Goal: Task Accomplishment & Management: Manage account settings

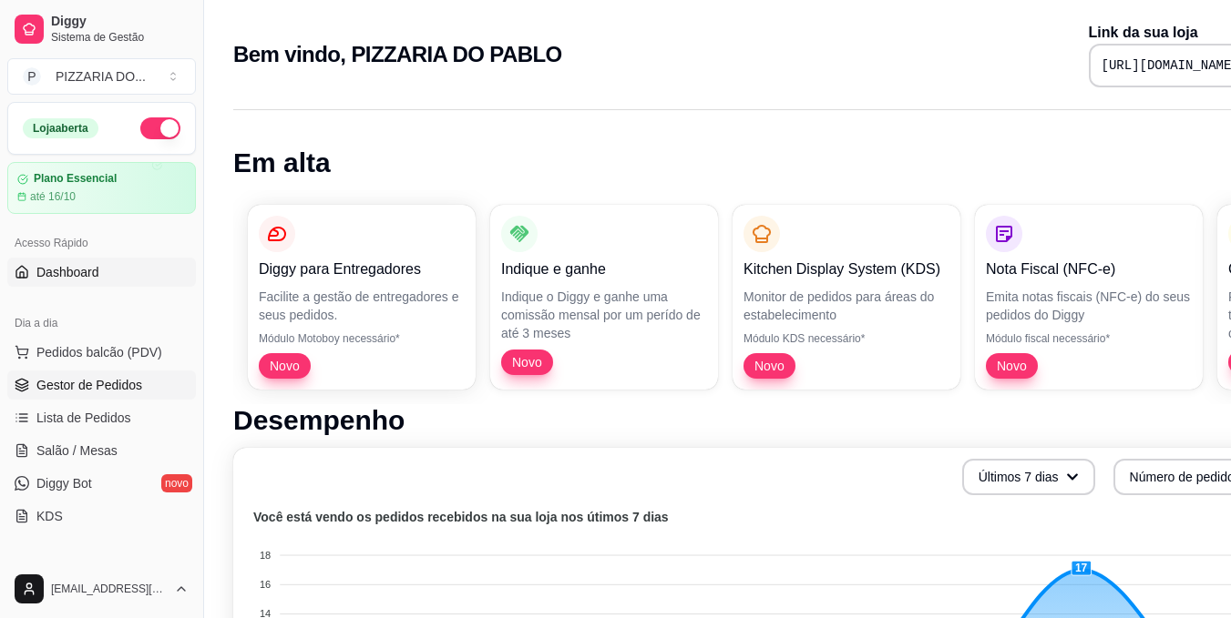
click at [84, 382] on span "Gestor de Pedidos" at bounding box center [89, 385] width 106 height 18
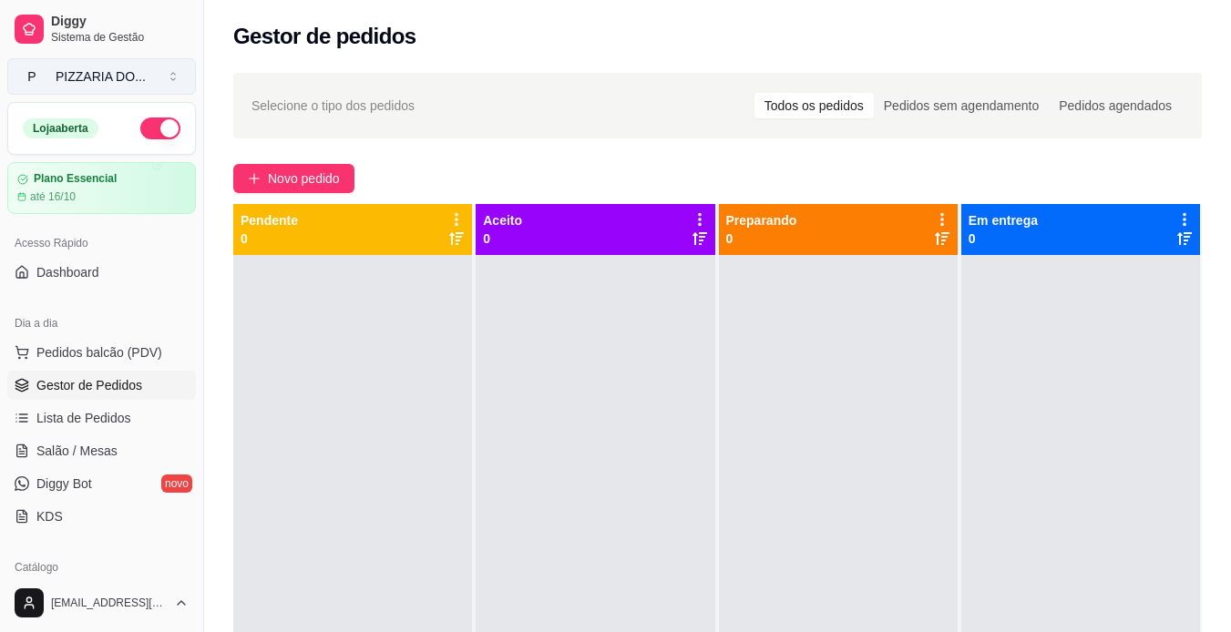
click at [172, 79] on button "P PIZZARIA DO ..." at bounding box center [101, 76] width 189 height 36
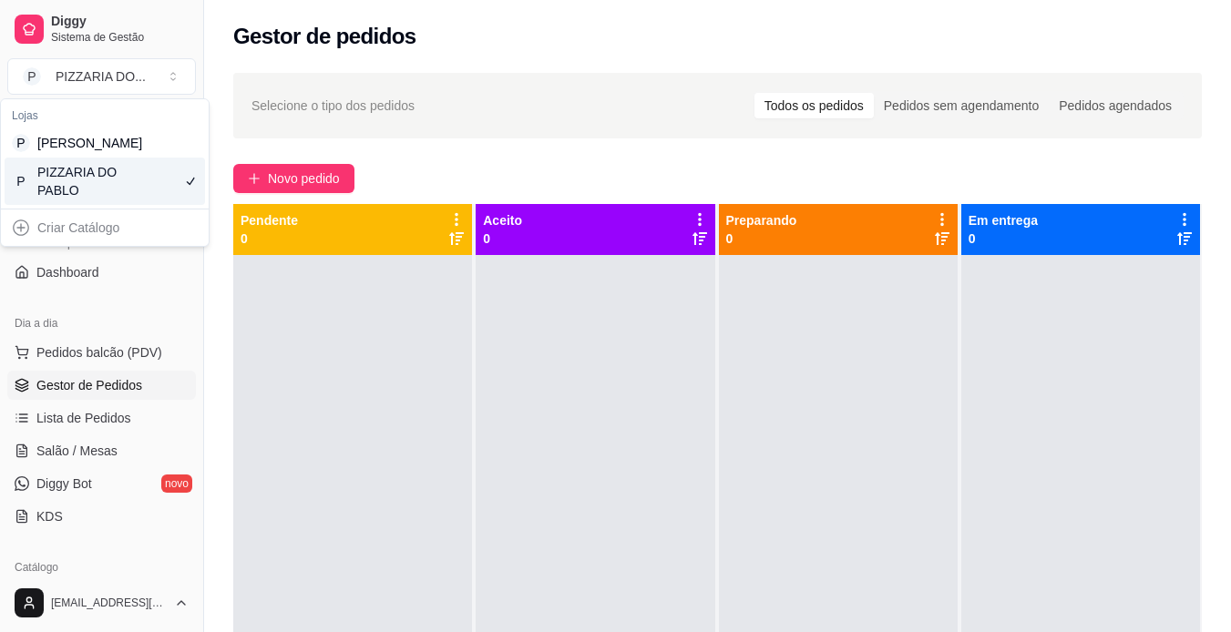
click at [319, 330] on div at bounding box center [352, 571] width 239 height 632
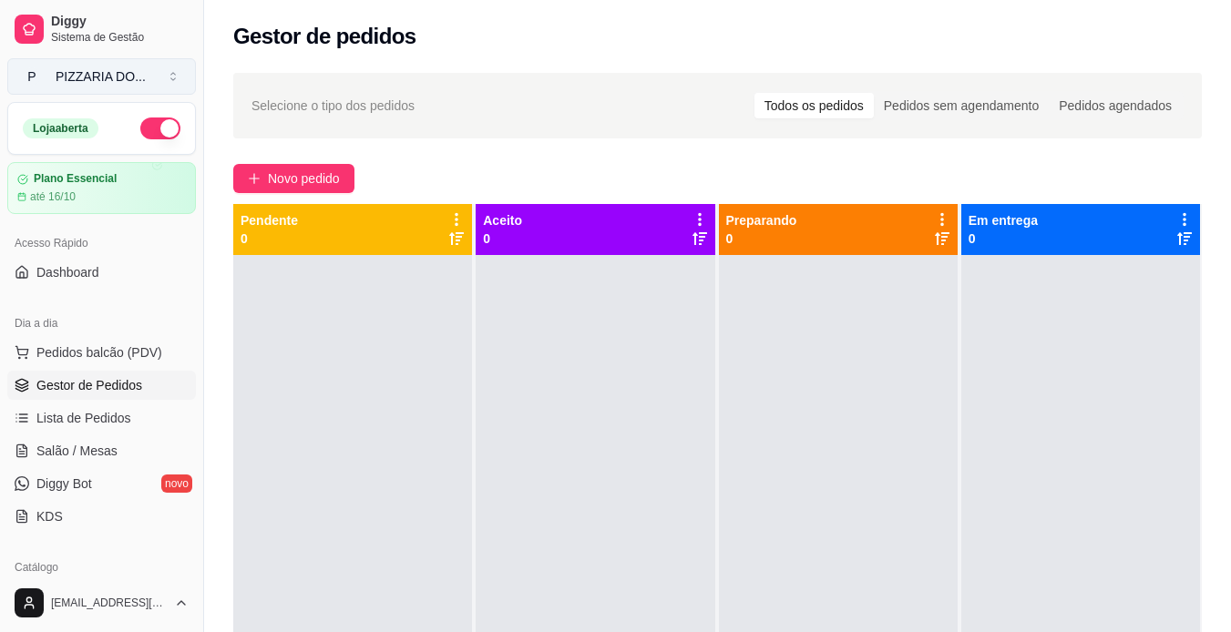
click at [174, 76] on button "P PIZZARIA DO ..." at bounding box center [101, 76] width 189 height 36
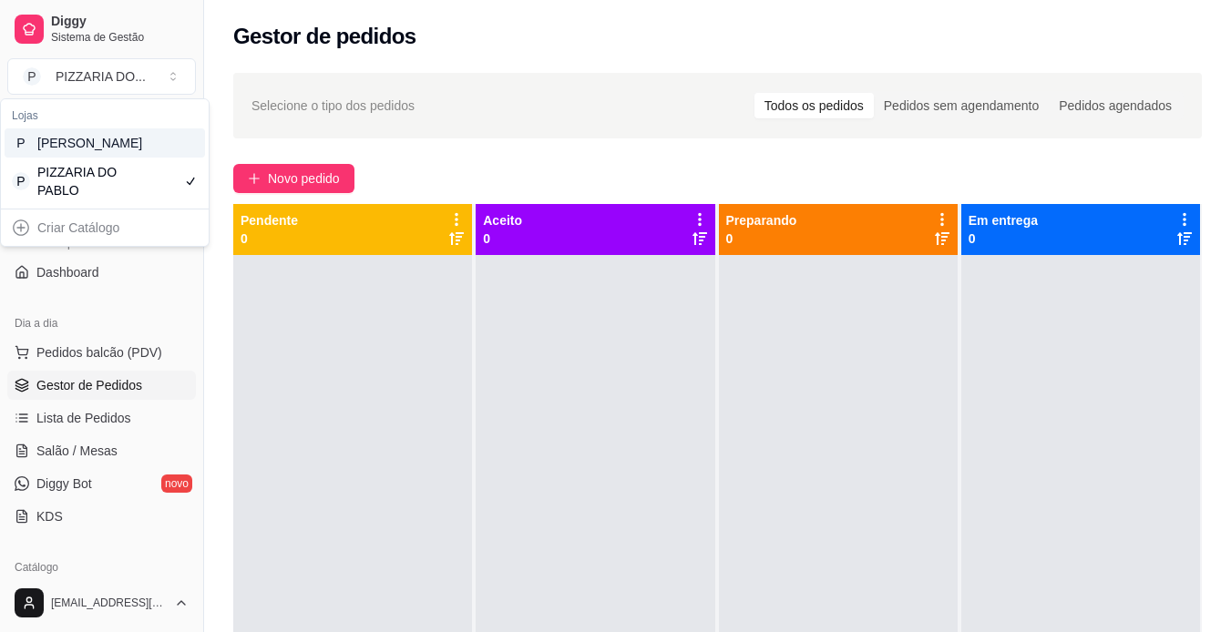
click at [117, 146] on div "Pablo Churrascaria" at bounding box center [78, 143] width 82 height 18
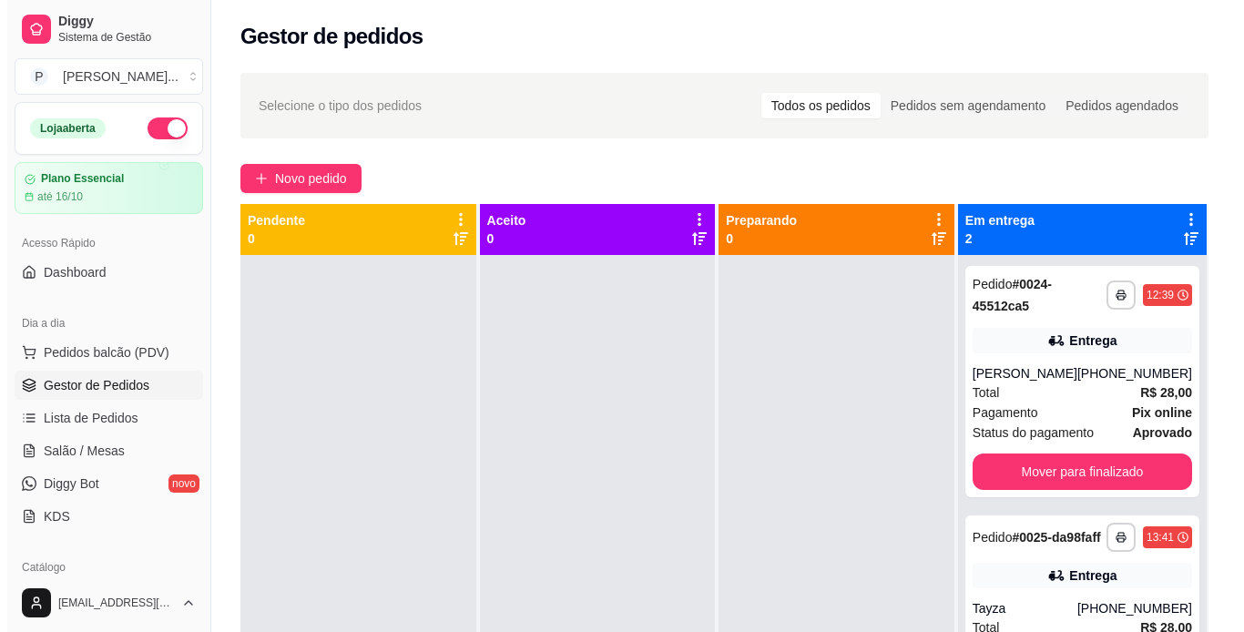
scroll to position [51, 0]
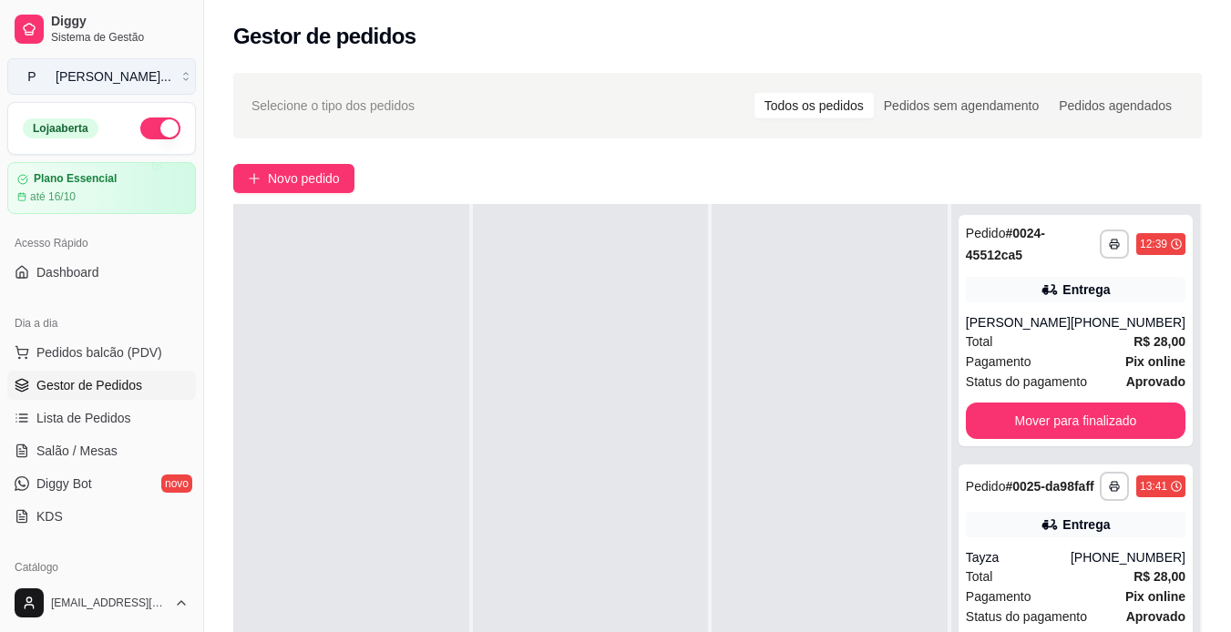
click at [173, 74] on button "P Pablo Churras ..." at bounding box center [101, 76] width 189 height 36
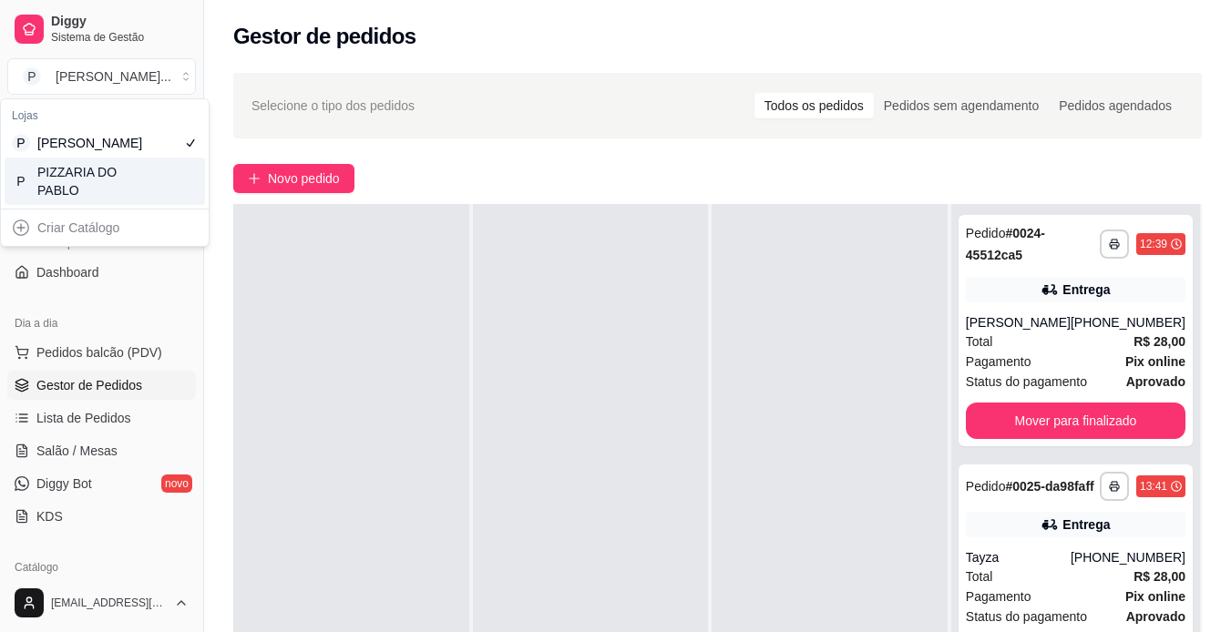
click at [113, 193] on div "PIZZARIA DO PABLO" at bounding box center [78, 181] width 82 height 36
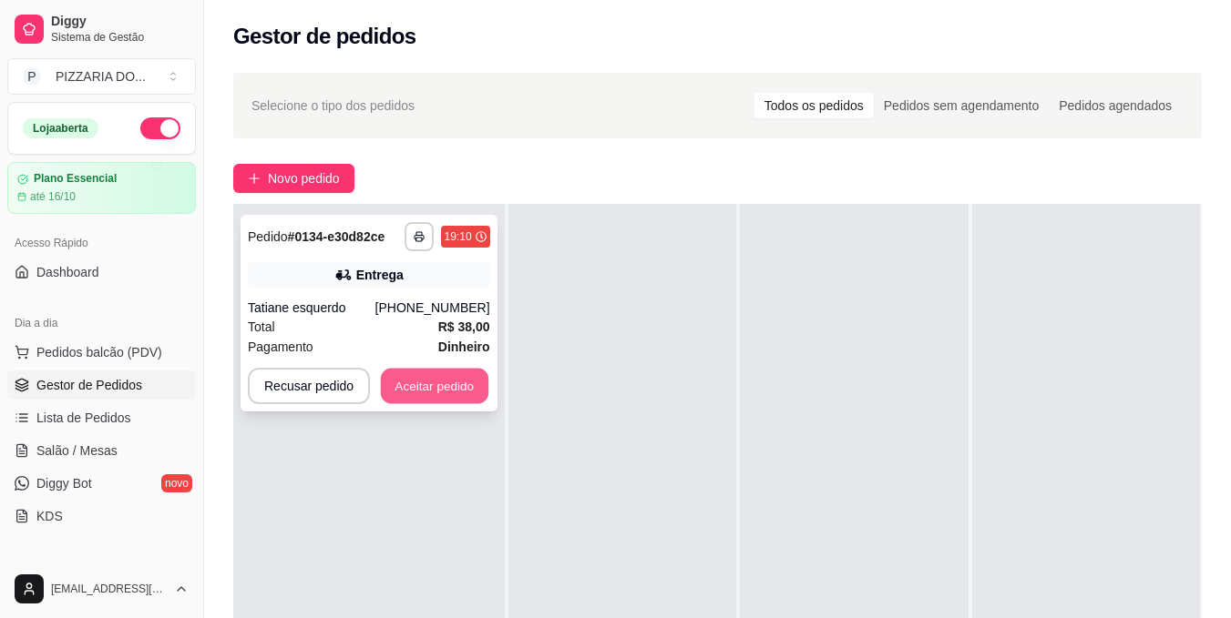
click at [442, 390] on button "Aceitar pedido" at bounding box center [434, 387] width 107 height 36
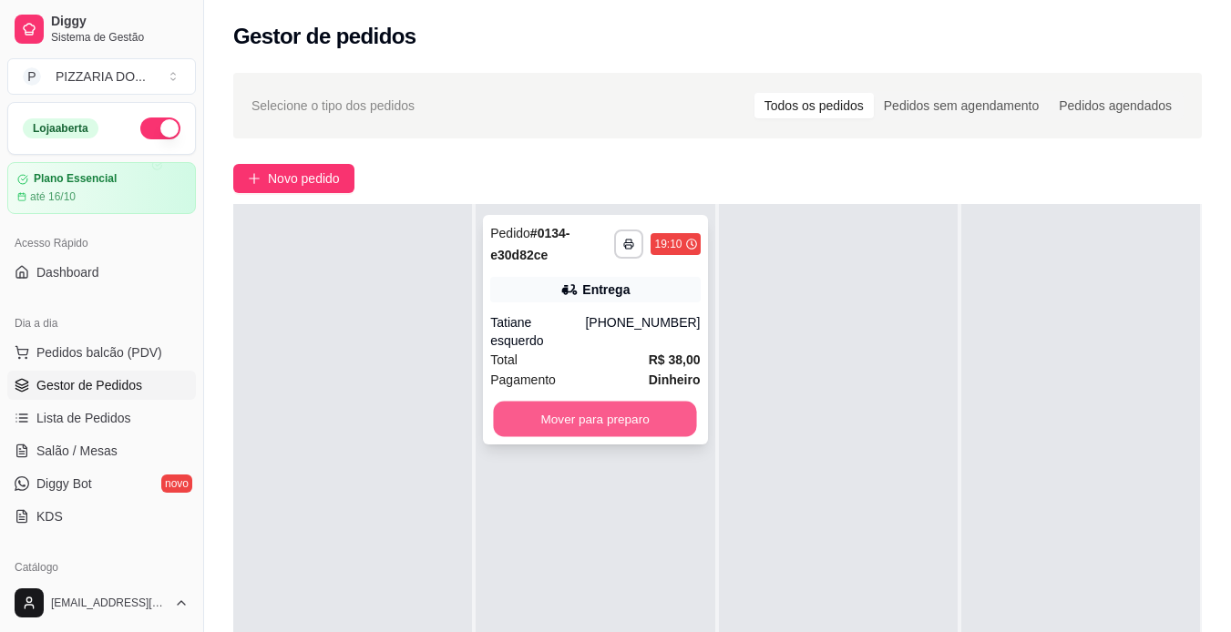
click at [577, 402] on button "Mover para preparo" at bounding box center [595, 420] width 203 height 36
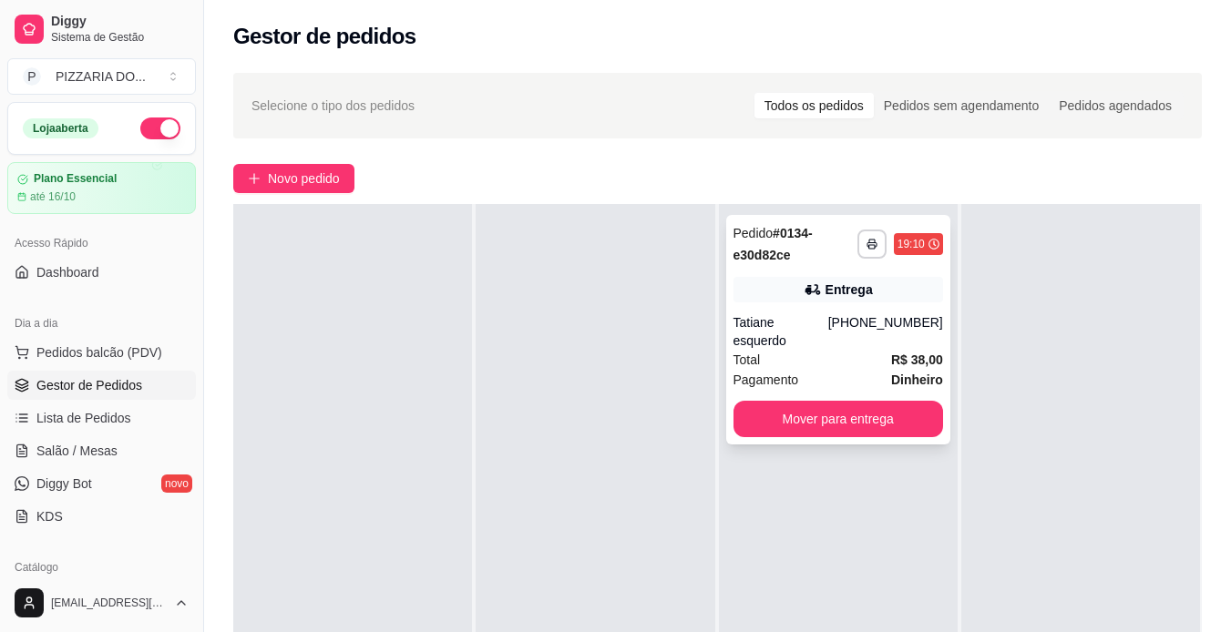
click at [772, 298] on div "Entrega" at bounding box center [838, 290] width 210 height 26
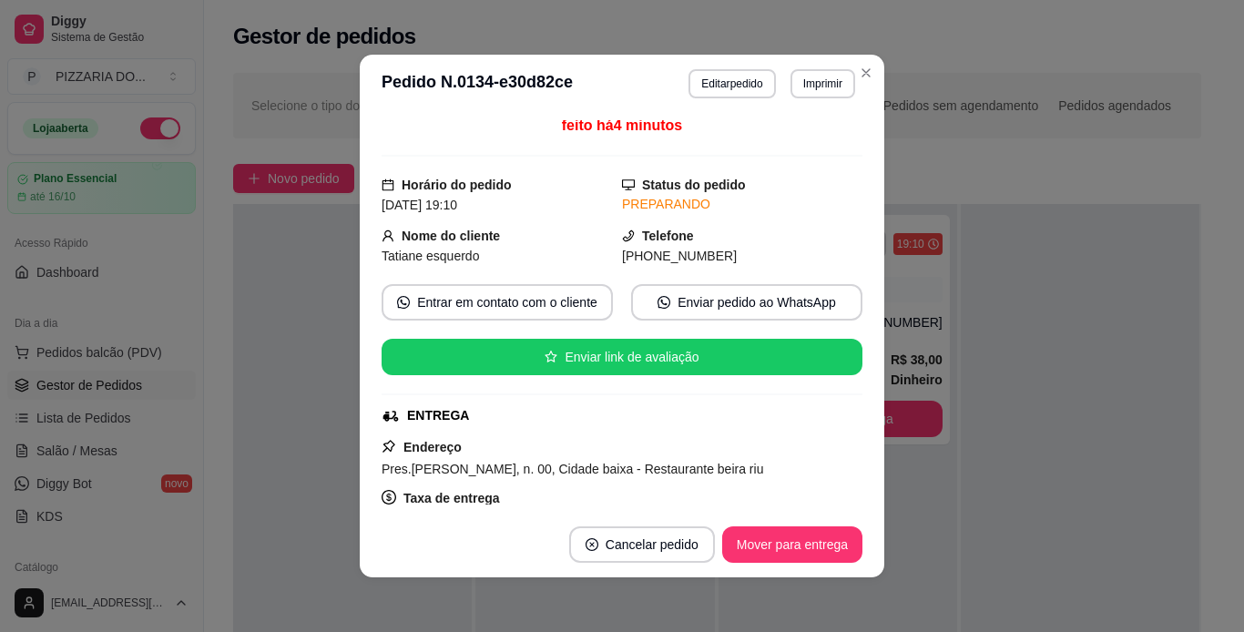
scroll to position [0, 0]
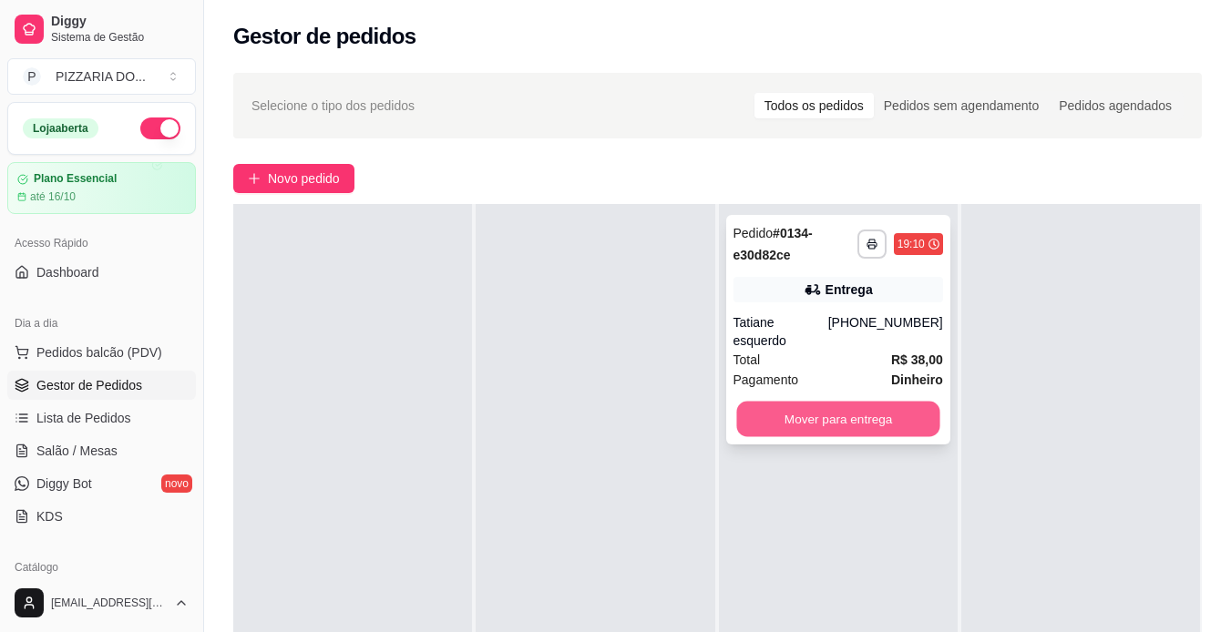
click at [840, 402] on button "Mover para entrega" at bounding box center [837, 420] width 203 height 36
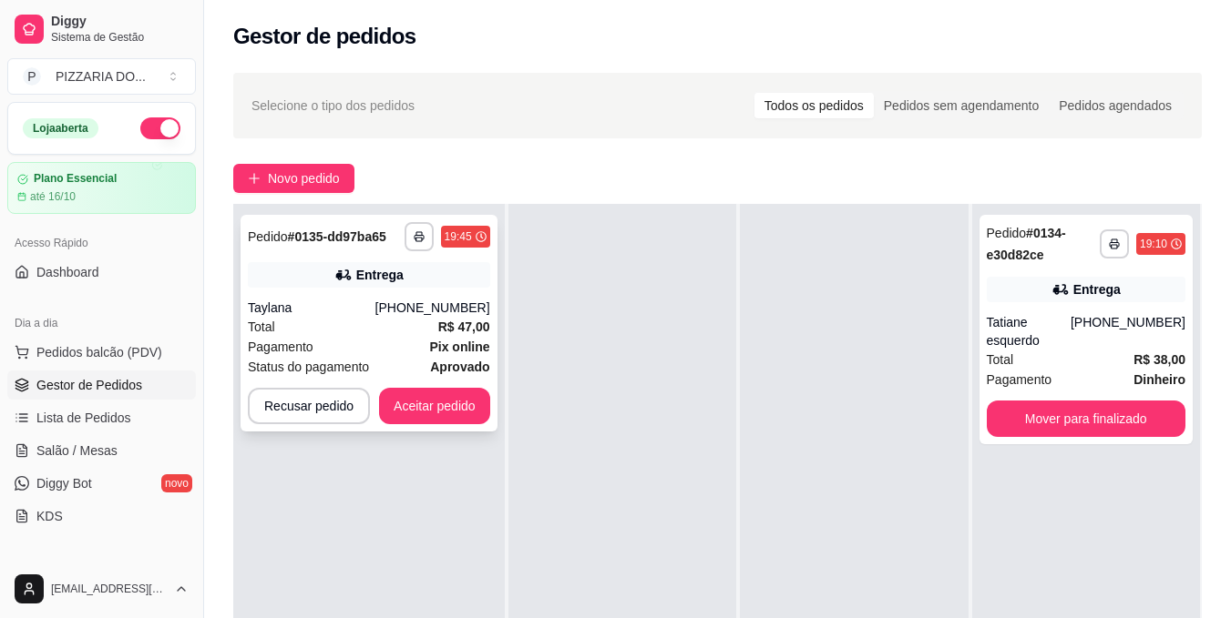
click at [414, 324] on div "Total R$ 47,00" at bounding box center [369, 327] width 242 height 20
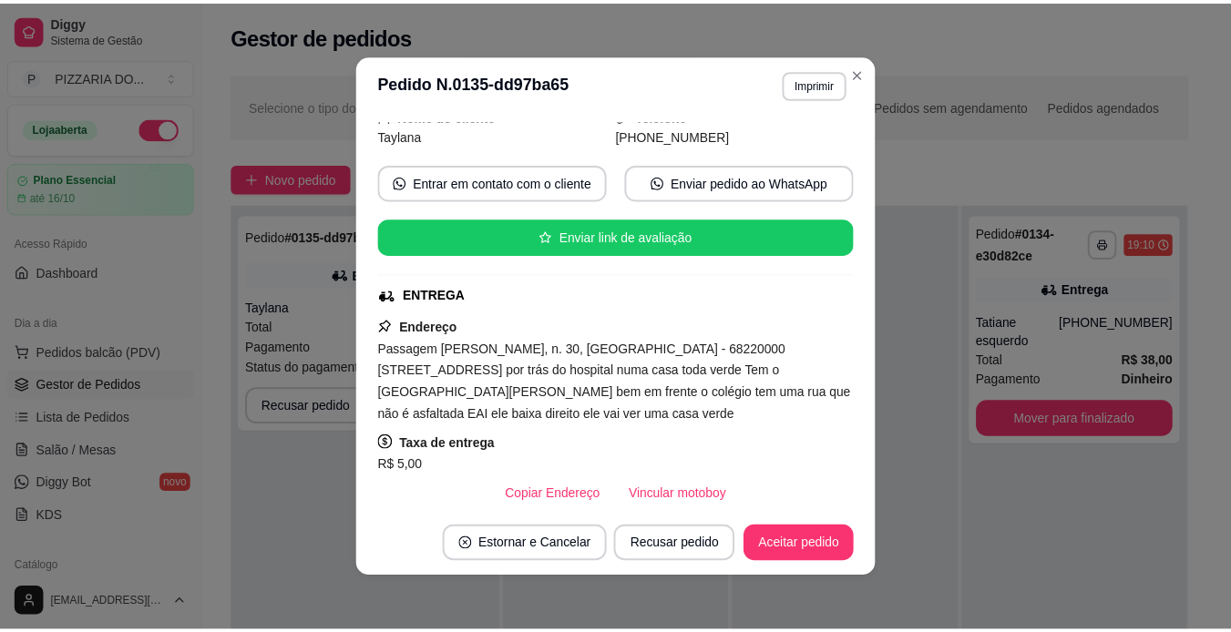
scroll to position [128, 0]
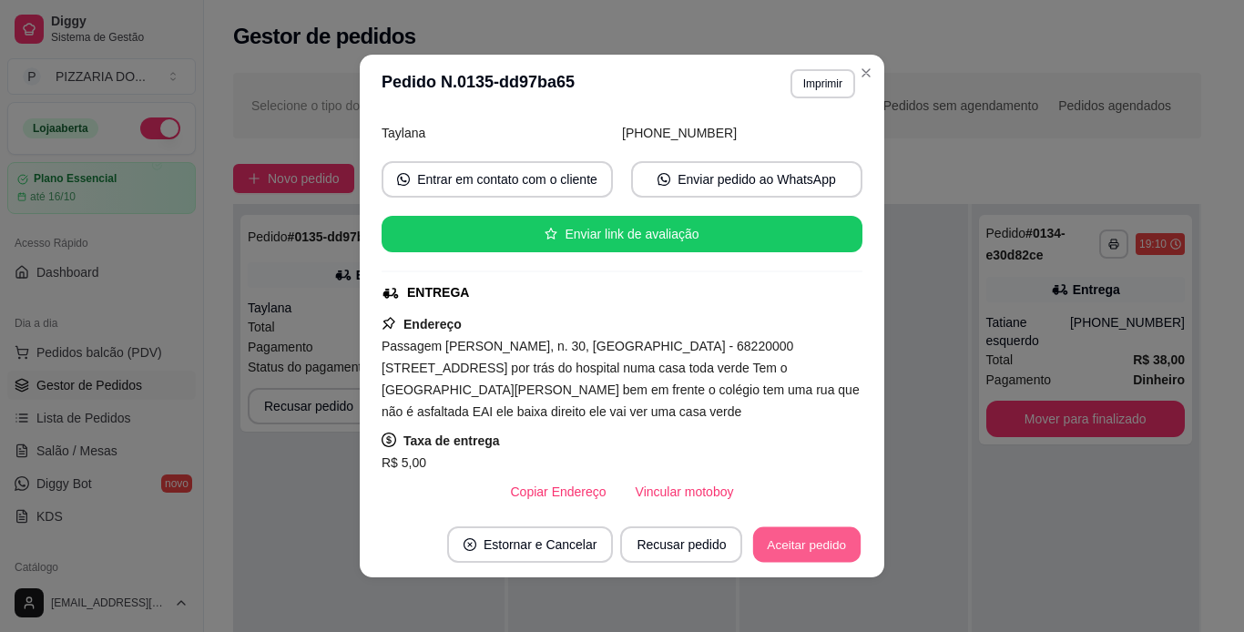
click at [792, 547] on button "Aceitar pedido" at bounding box center [806, 545] width 107 height 36
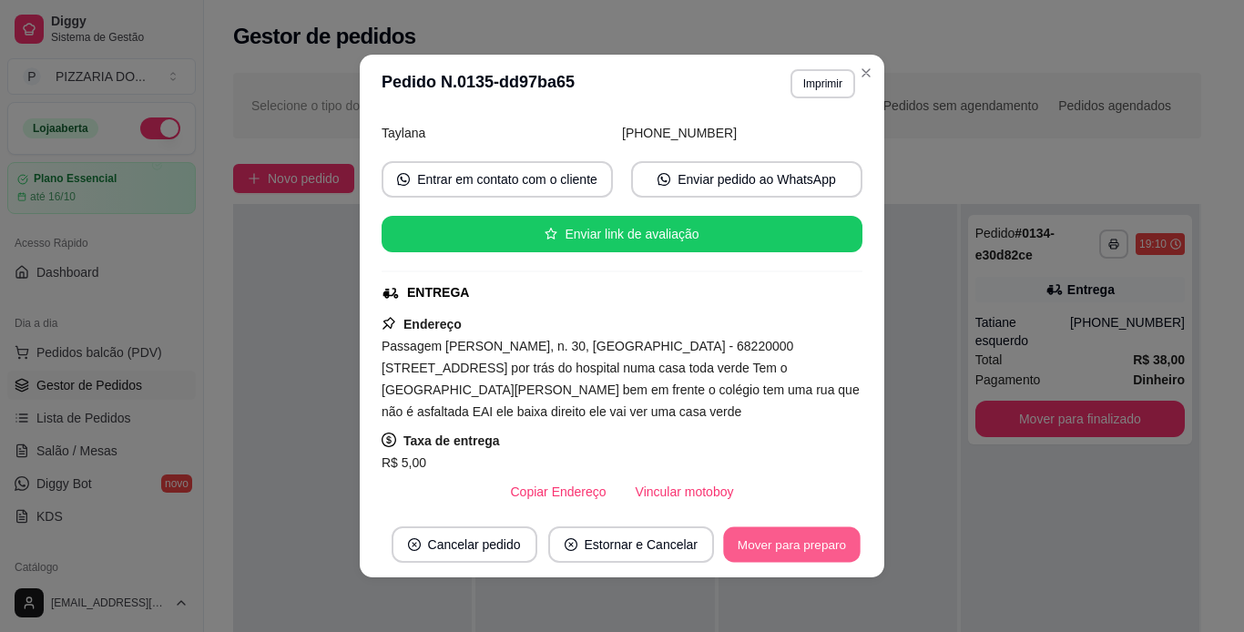
click at [817, 533] on button "Mover para preparo" at bounding box center [791, 545] width 137 height 36
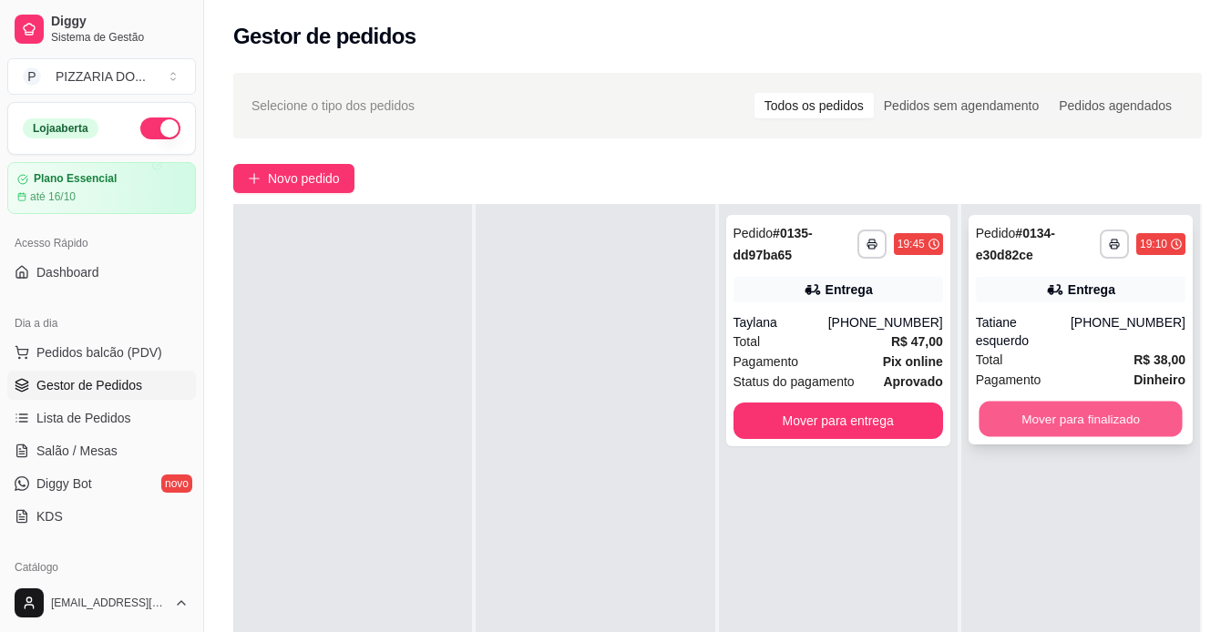
click at [1031, 403] on button "Mover para finalizado" at bounding box center [1079, 420] width 203 height 36
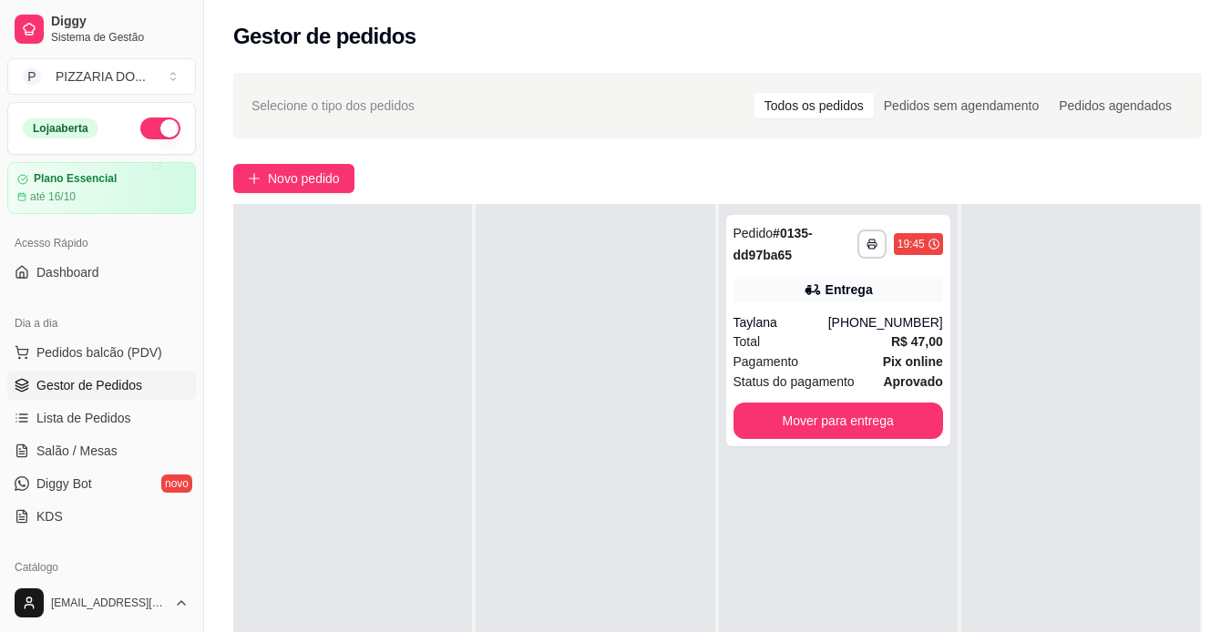
click at [1031, 403] on div at bounding box center [1080, 520] width 239 height 632
click at [857, 414] on button "Mover para entrega" at bounding box center [837, 422] width 203 height 36
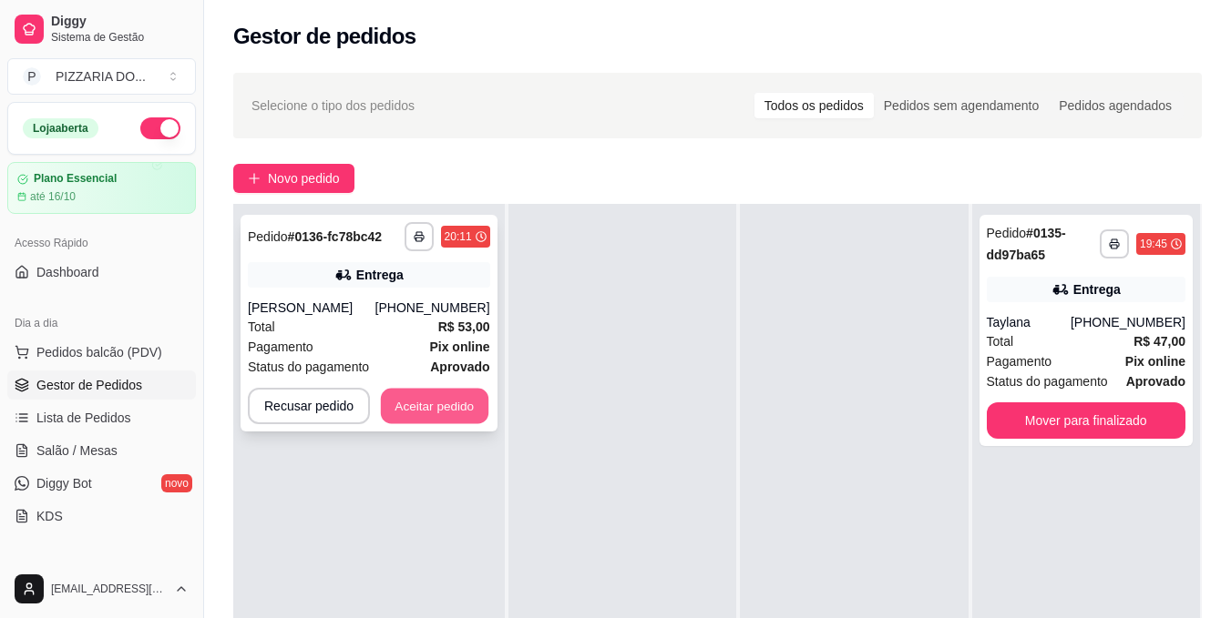
click at [443, 410] on button "Aceitar pedido" at bounding box center [434, 407] width 107 height 36
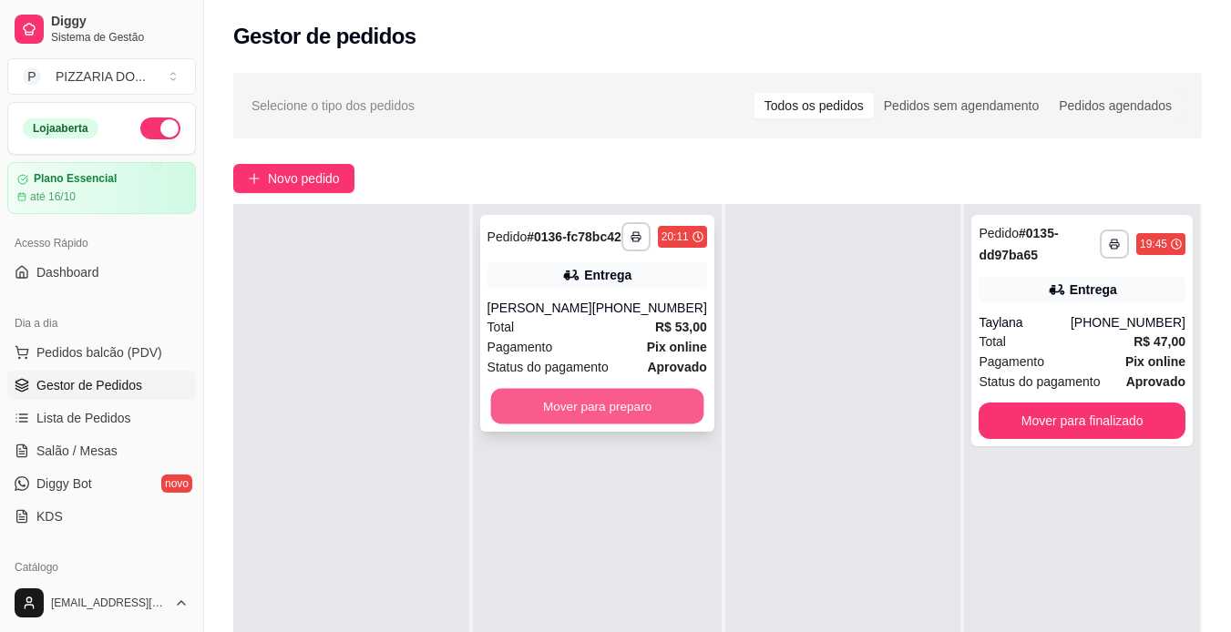
click at [608, 424] on button "Mover para preparo" at bounding box center [596, 407] width 213 height 36
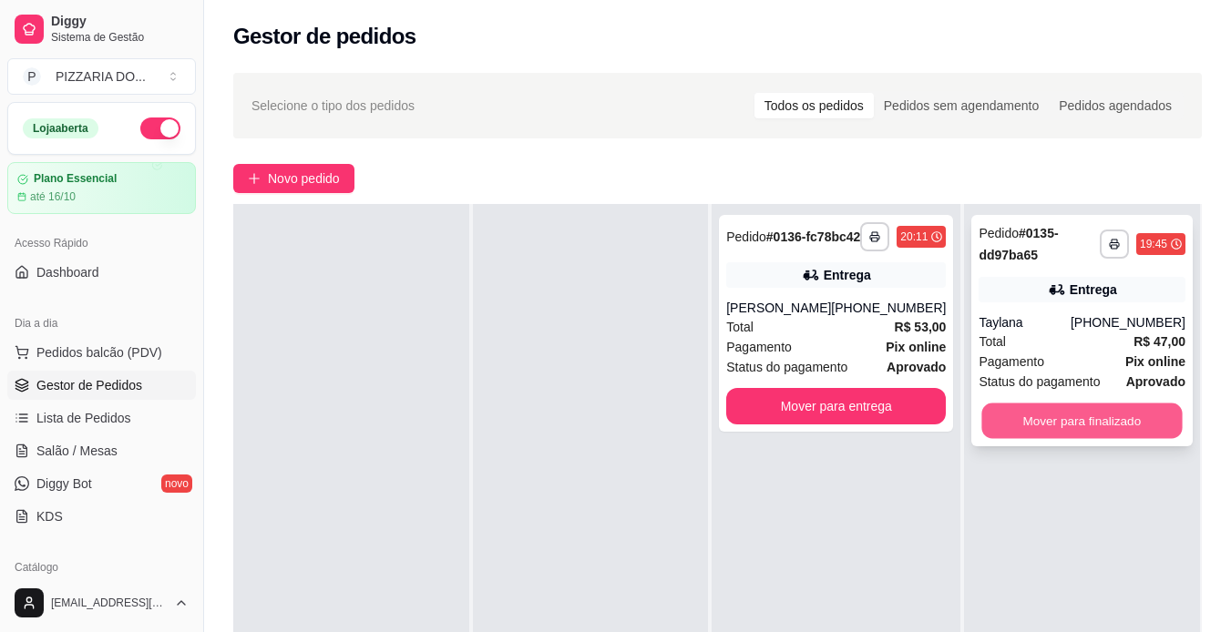
click at [1040, 413] on button "Mover para finalizado" at bounding box center [1082, 422] width 200 height 36
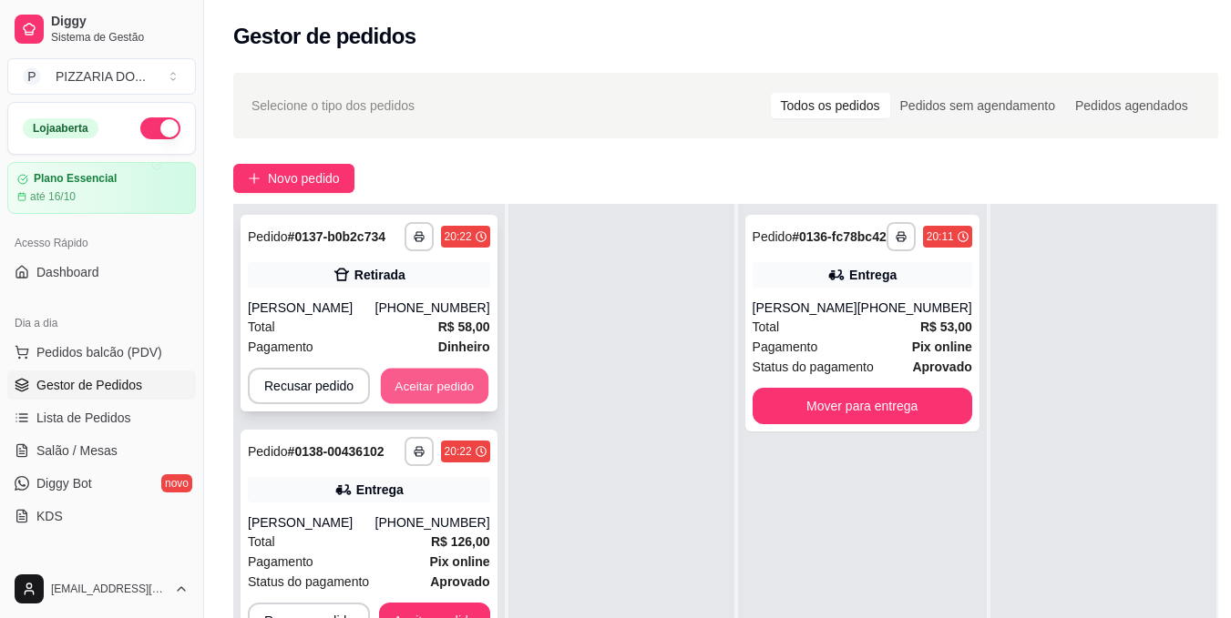
click at [429, 388] on button "Aceitar pedido" at bounding box center [434, 387] width 107 height 36
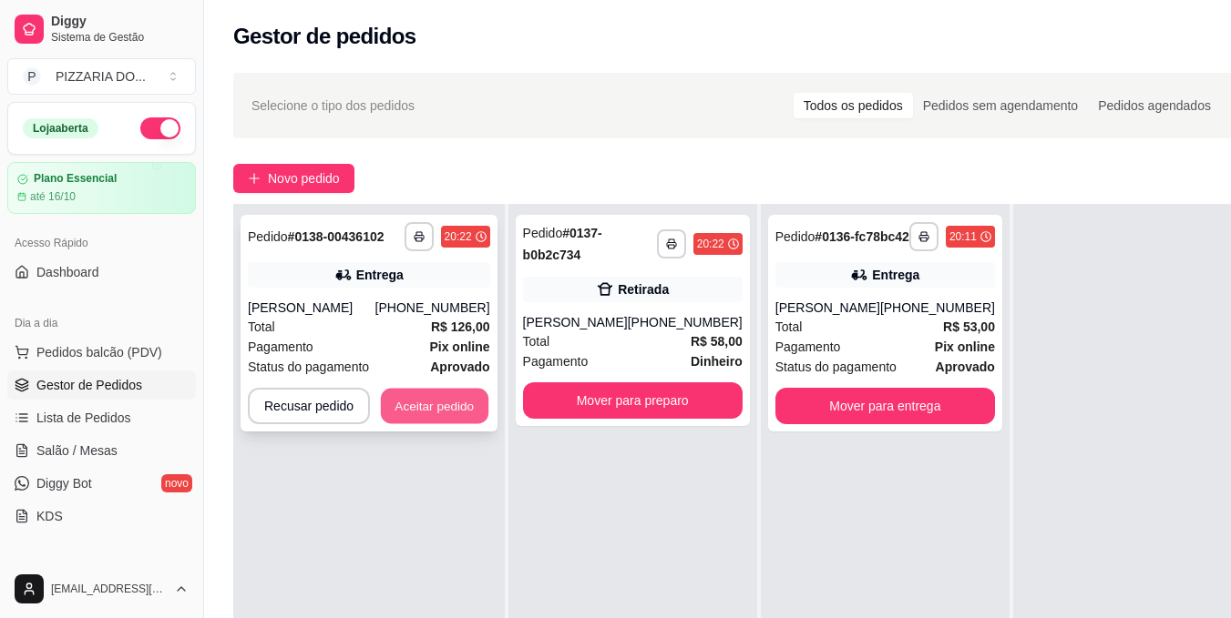
click at [416, 403] on button "Aceitar pedido" at bounding box center [434, 407] width 107 height 36
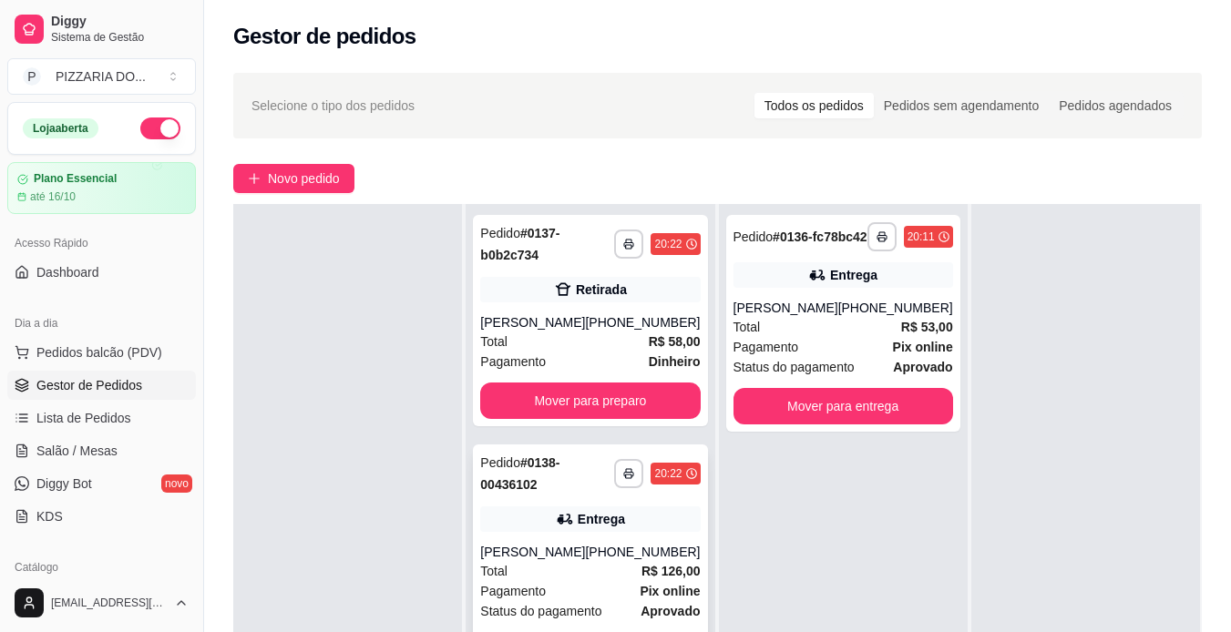
click at [588, 578] on div "Total R$ 126,00" at bounding box center [590, 571] width 220 height 20
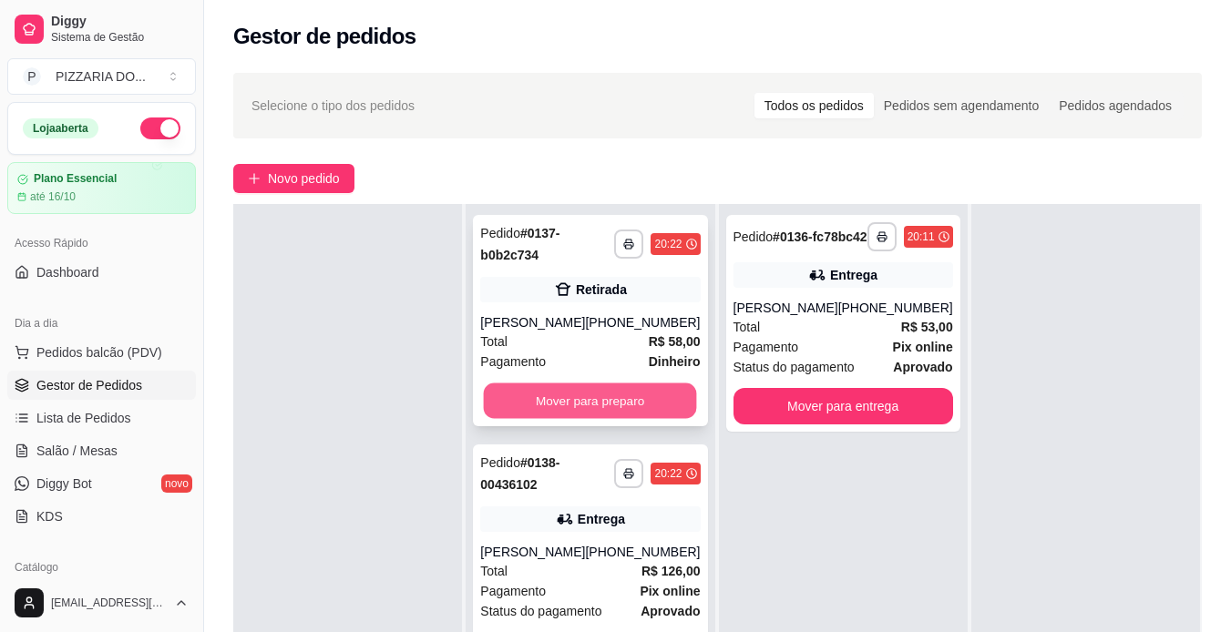
click at [595, 397] on button "Mover para preparo" at bounding box center [590, 401] width 213 height 36
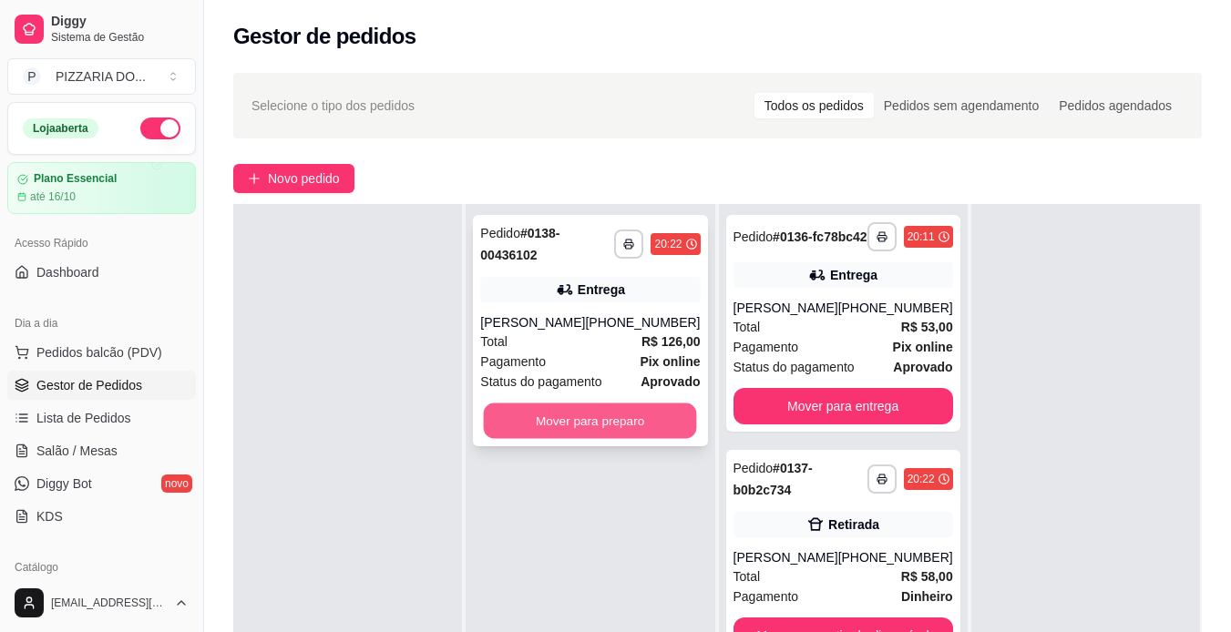
click at [591, 419] on button "Mover para preparo" at bounding box center [590, 422] width 213 height 36
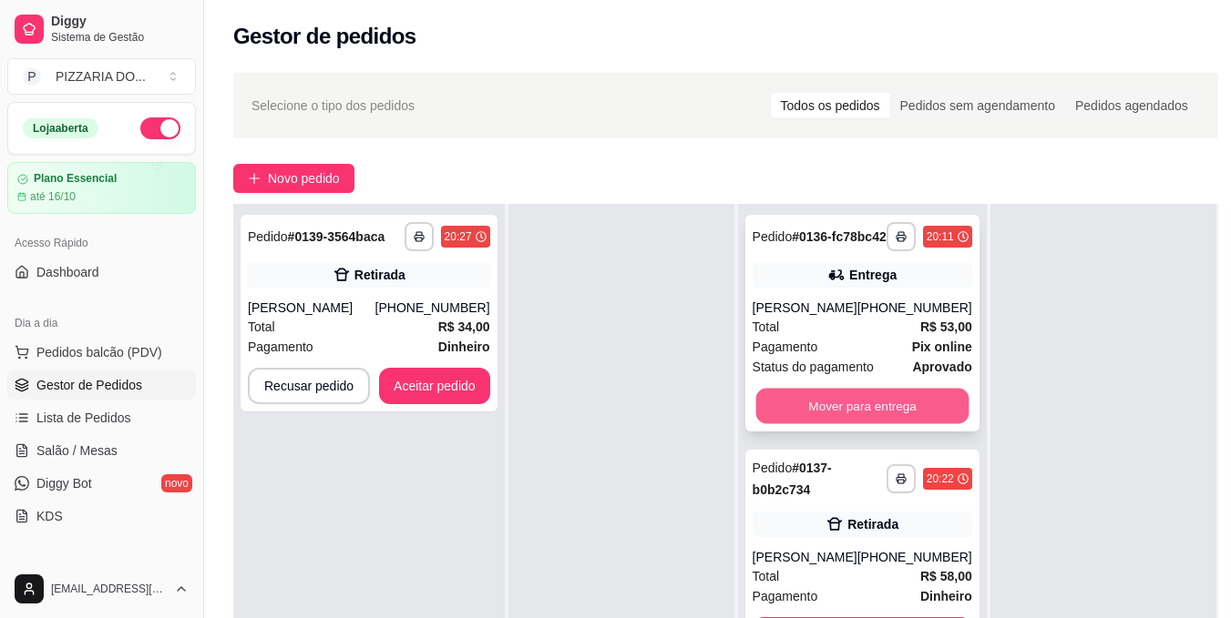
click at [838, 416] on button "Mover para entrega" at bounding box center [861, 407] width 213 height 36
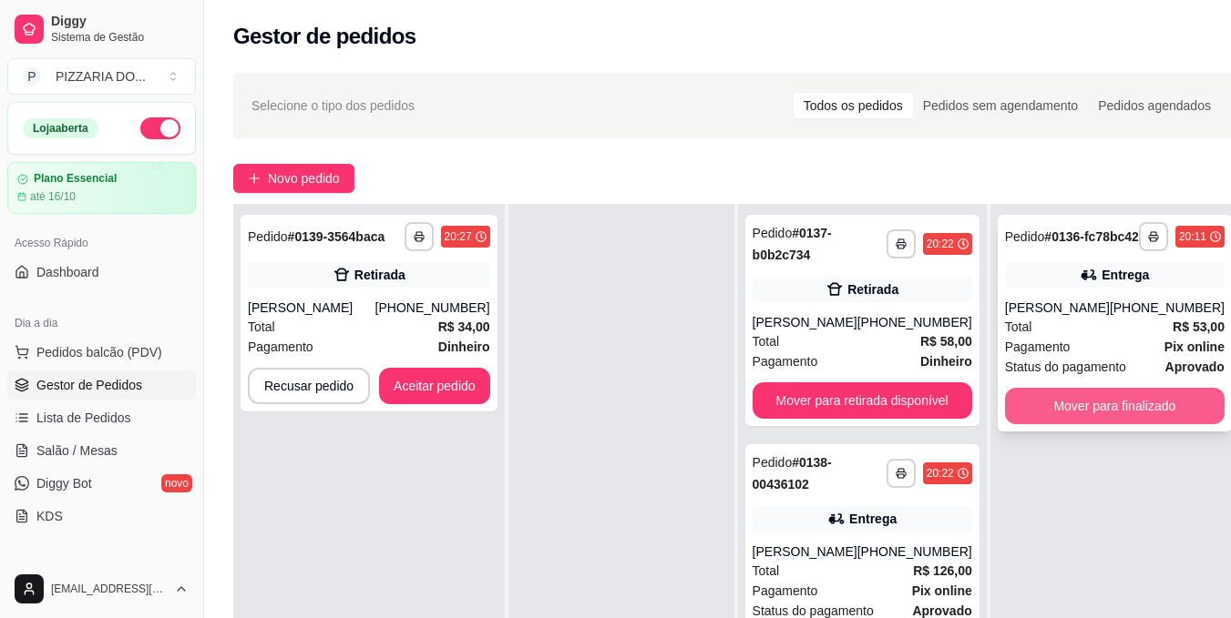
click at [1049, 417] on button "Mover para finalizado" at bounding box center [1115, 406] width 220 height 36
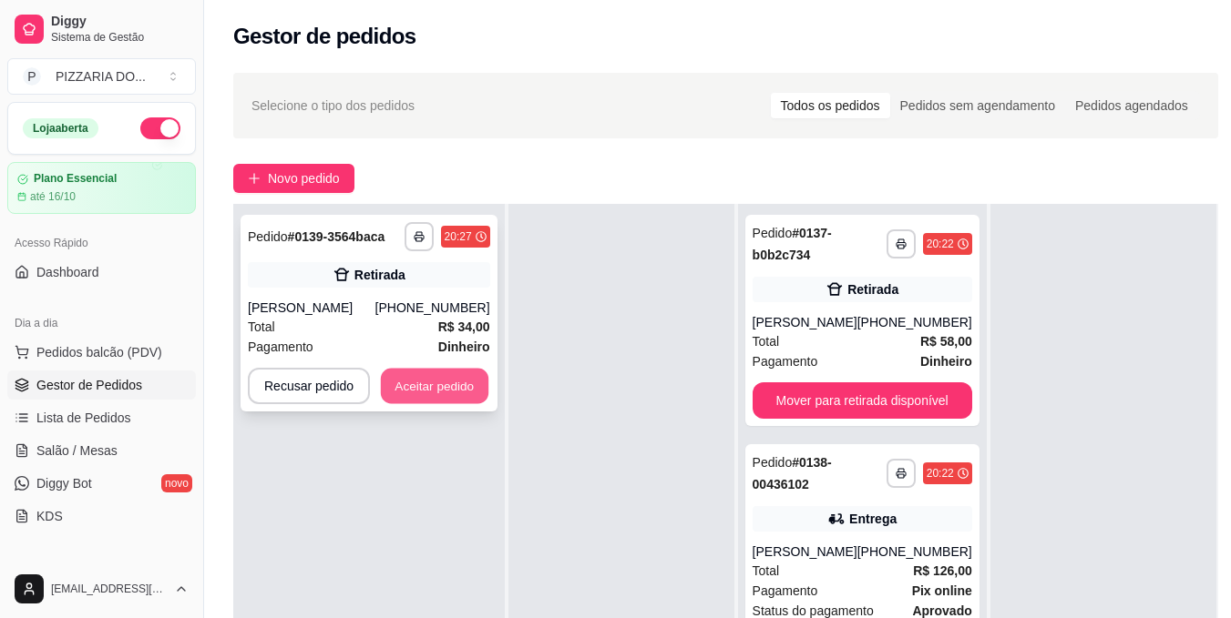
click at [417, 388] on button "Aceitar pedido" at bounding box center [434, 387] width 107 height 36
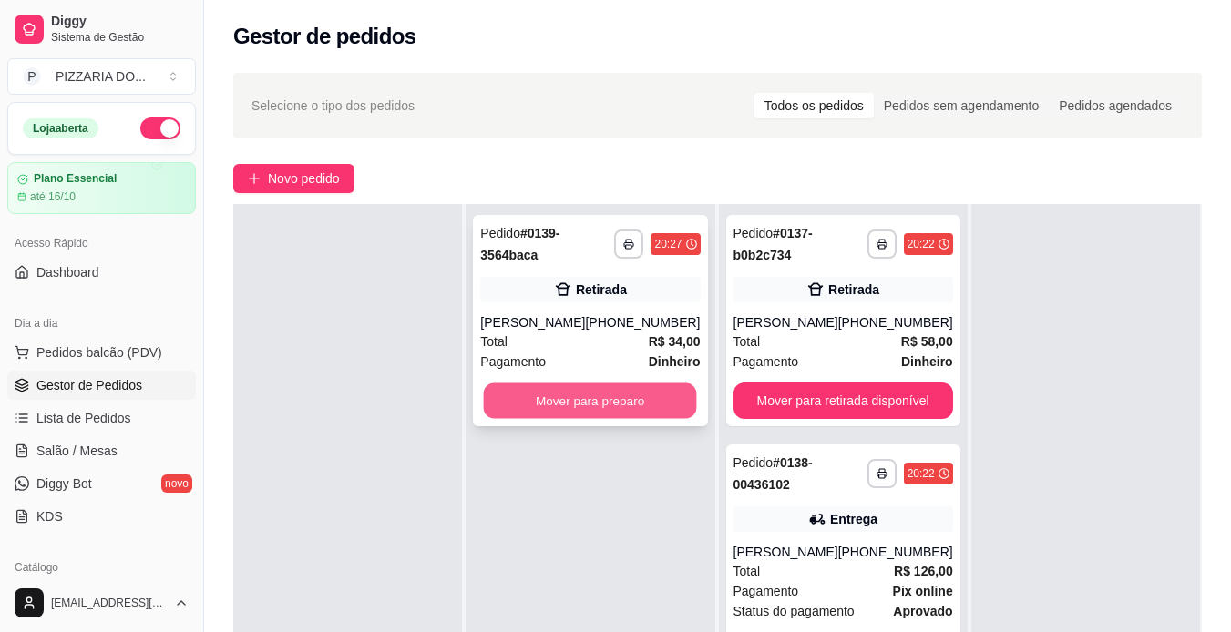
click at [587, 403] on button "Mover para preparo" at bounding box center [590, 401] width 213 height 36
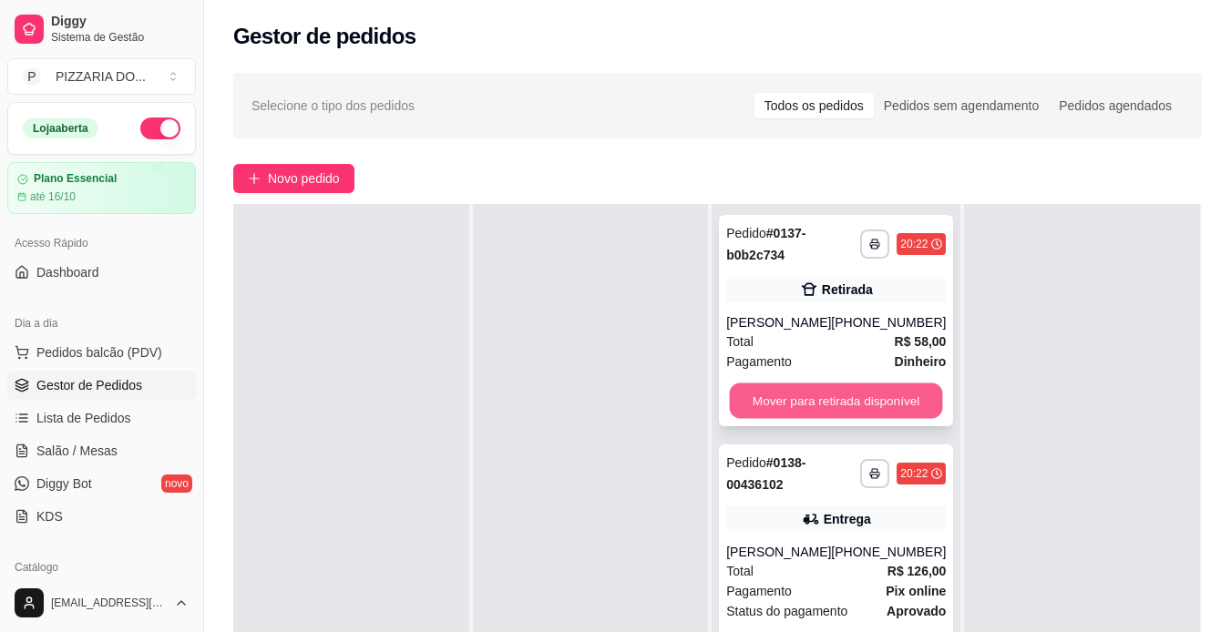
click at [836, 404] on button "Mover para retirada disponível" at bounding box center [836, 401] width 213 height 36
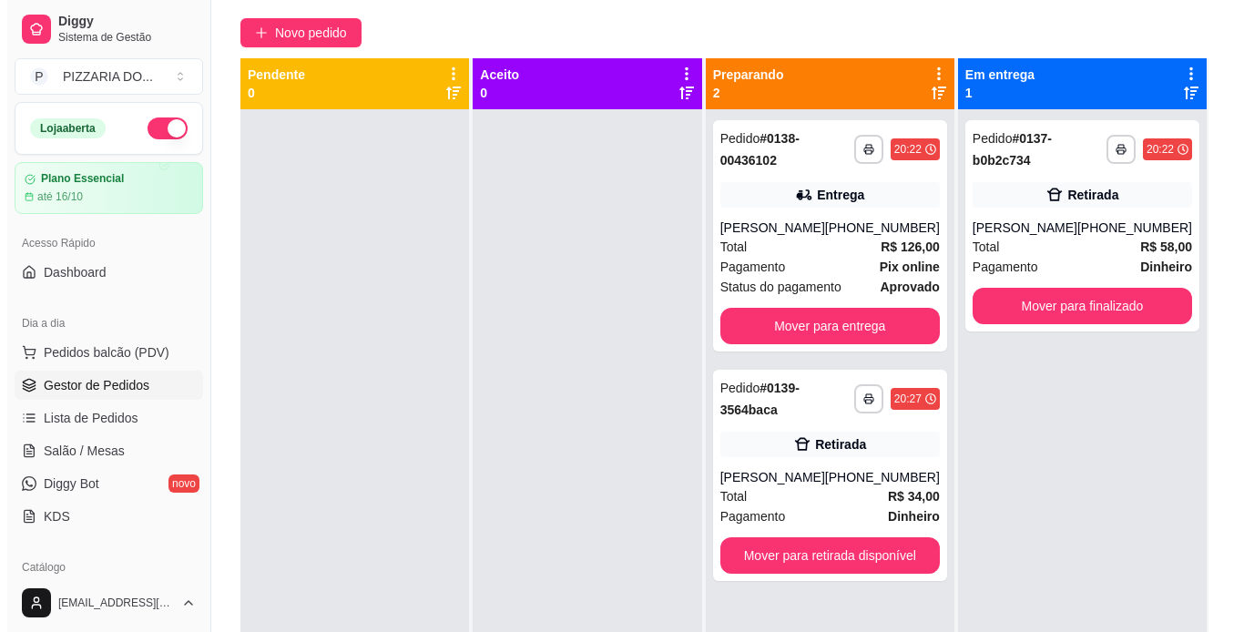
scroll to position [182, 0]
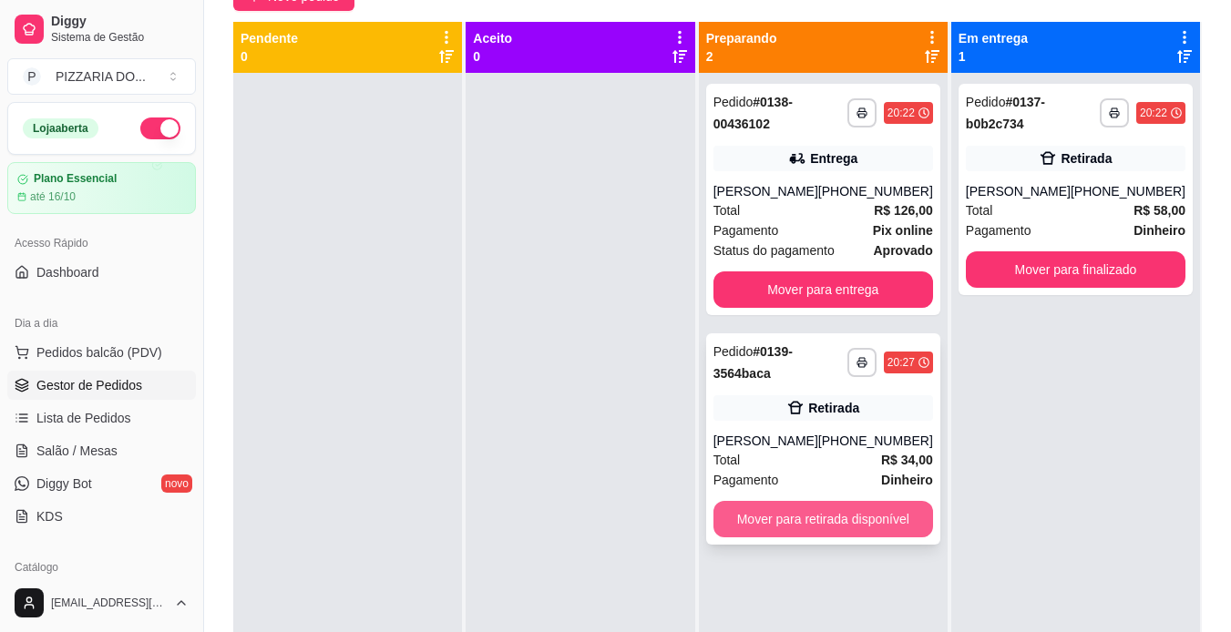
click at [859, 515] on button "Mover para retirada disponível" at bounding box center [823, 519] width 220 height 36
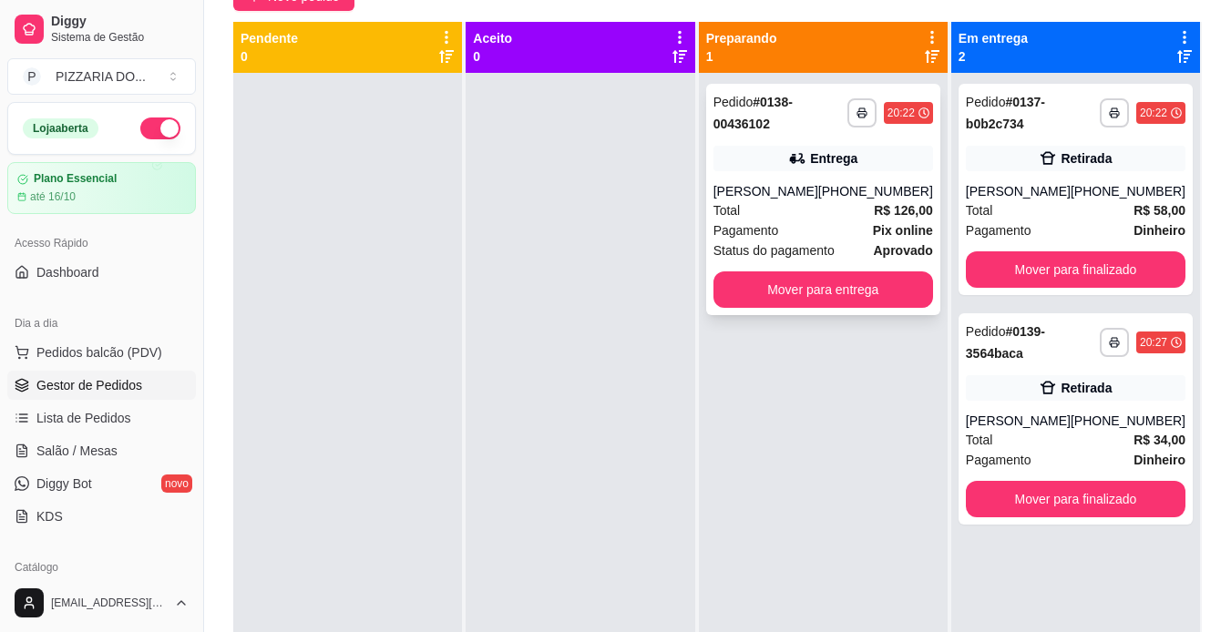
click at [851, 222] on div "Pagamento Pix online" at bounding box center [823, 230] width 220 height 20
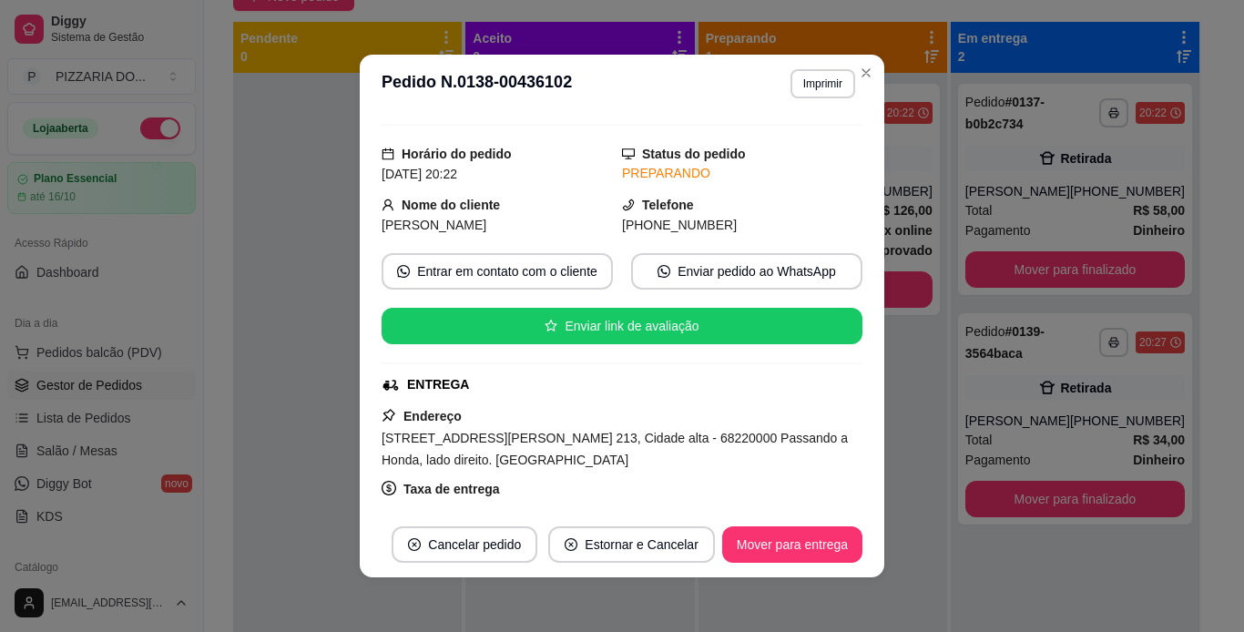
scroll to position [73, 0]
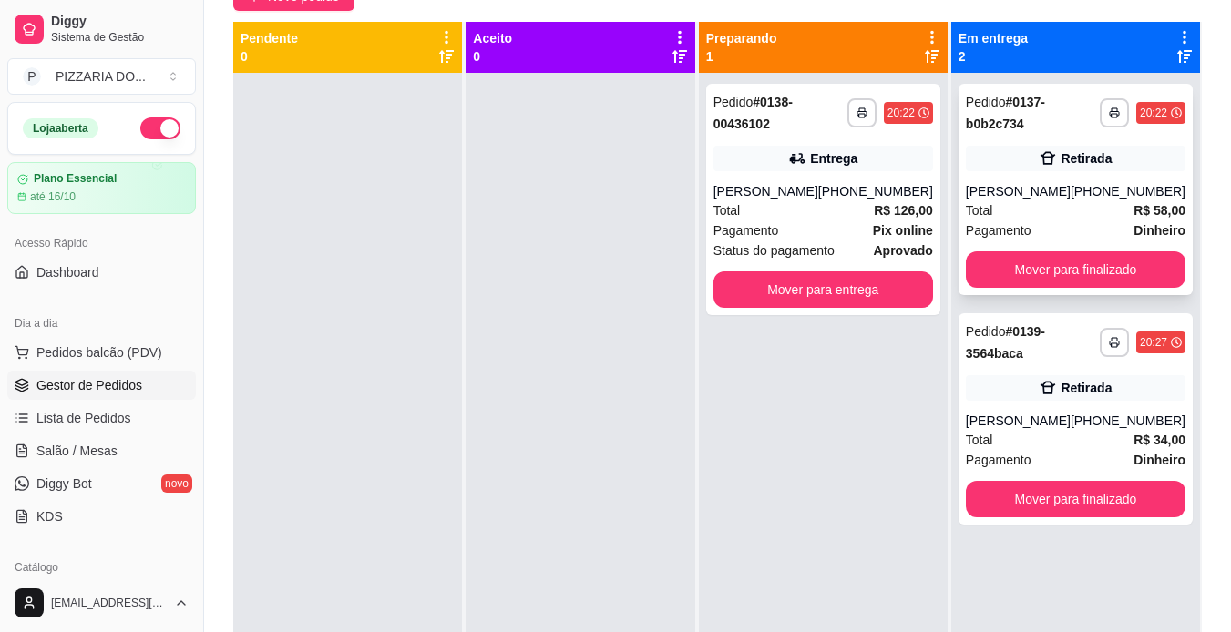
click at [1081, 216] on div "Total R$ 58,00" at bounding box center [1076, 210] width 220 height 20
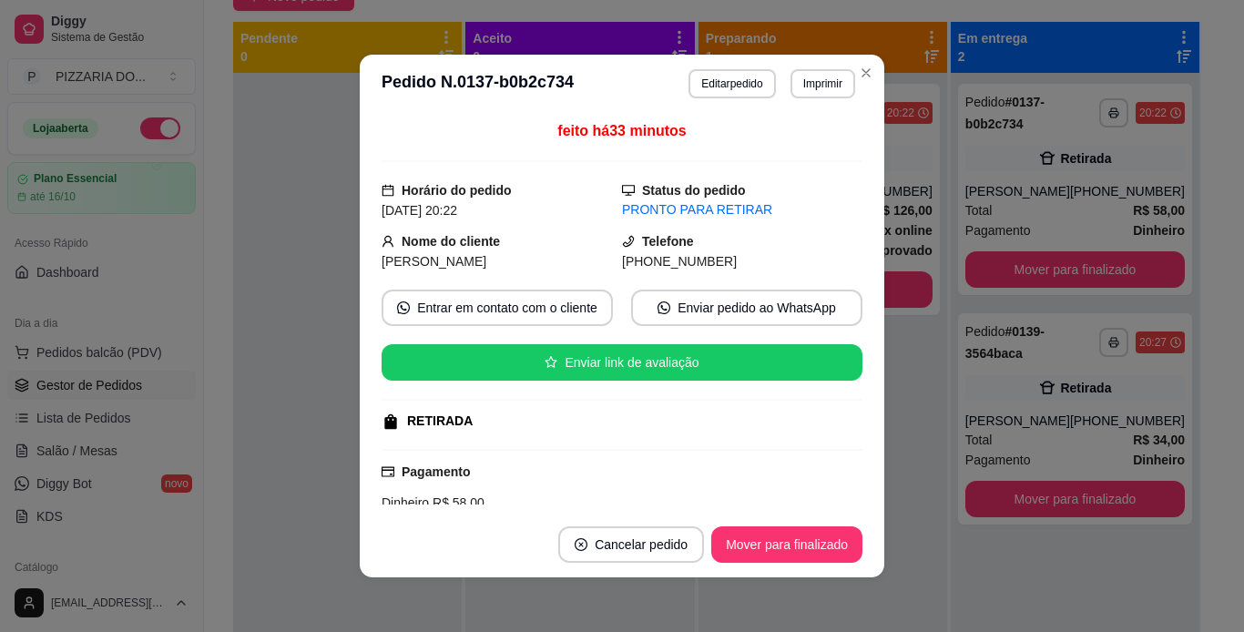
click at [557, 490] on div "Pagamento Dinheiro R$ 58,00" at bounding box center [622, 487] width 481 height 51
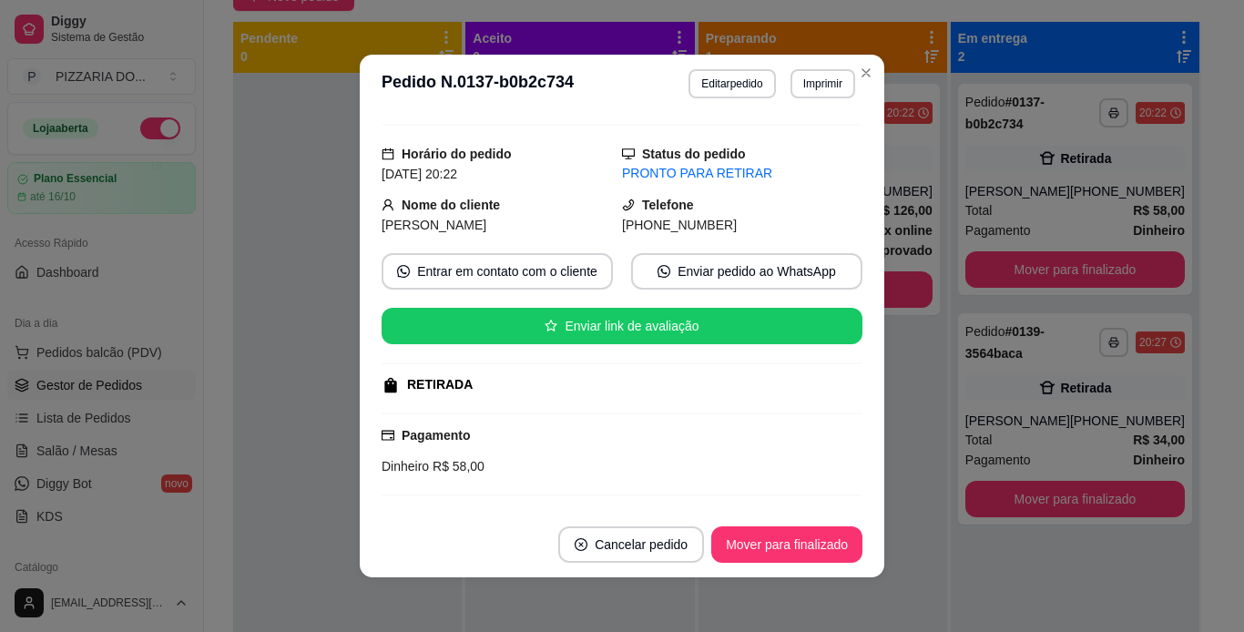
scroll to position [0, 0]
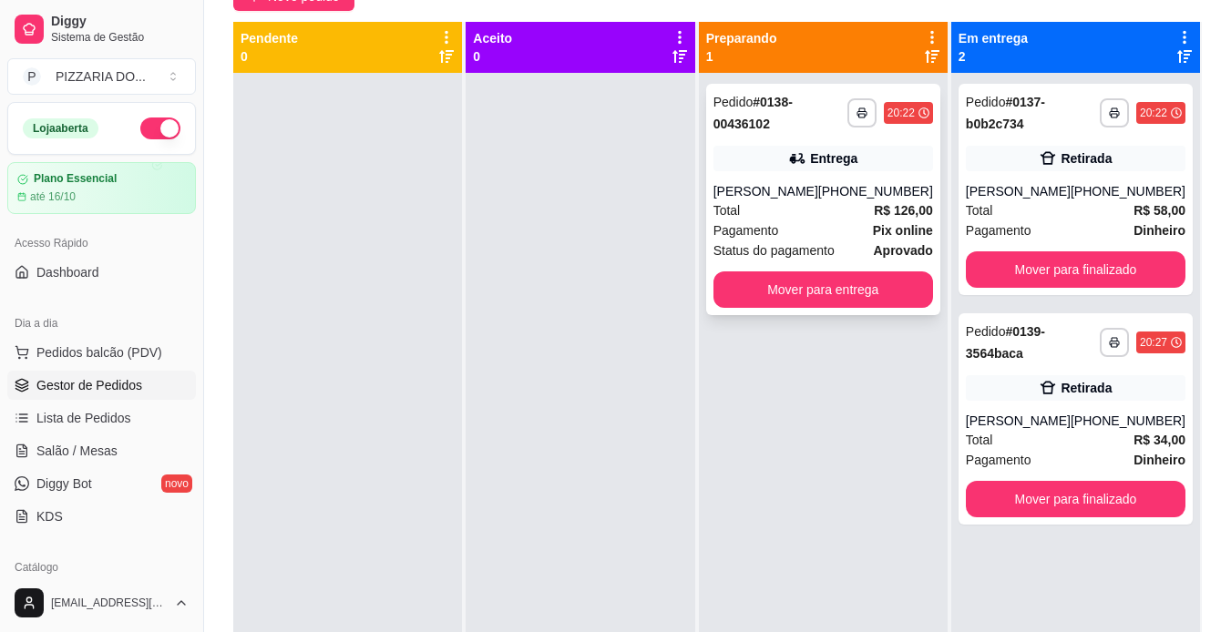
click at [828, 216] on div "Total R$ 126,00" at bounding box center [823, 210] width 220 height 20
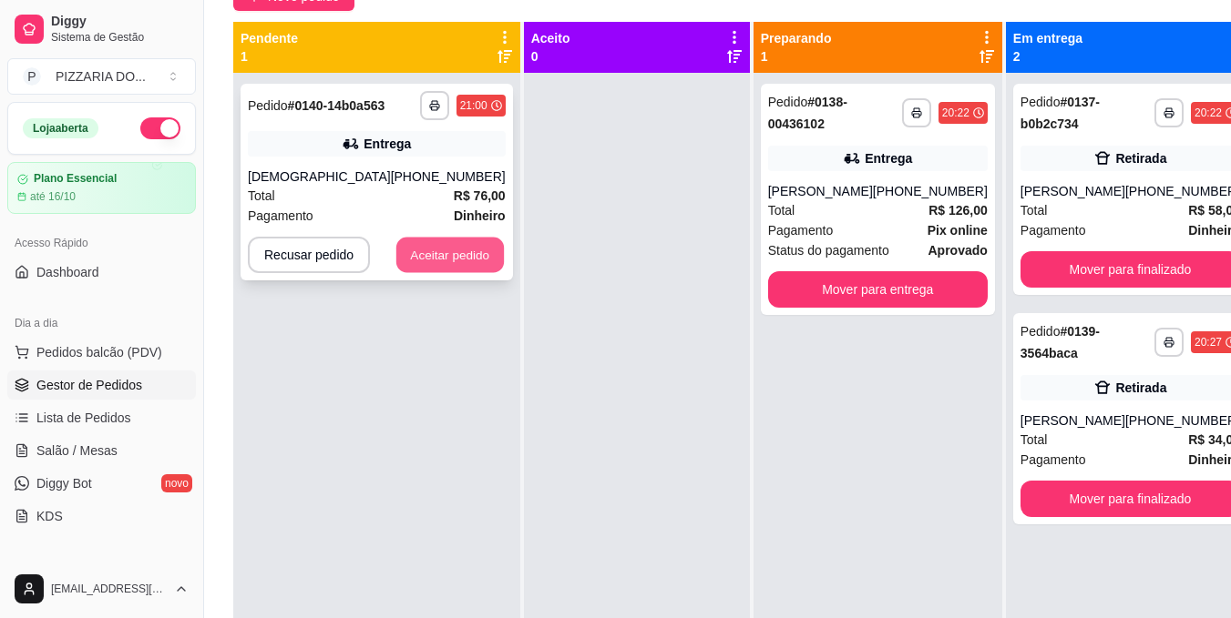
click at [416, 249] on button "Aceitar pedido" at bounding box center [449, 256] width 107 height 36
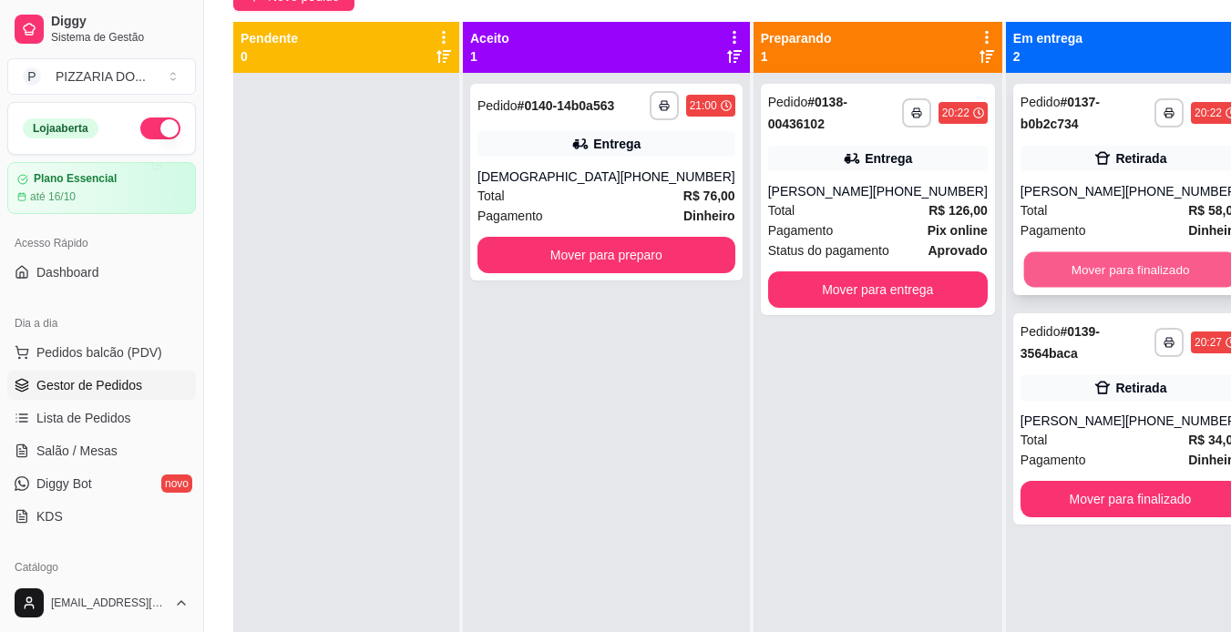
click at [1076, 276] on button "Mover para finalizado" at bounding box center [1129, 270] width 213 height 36
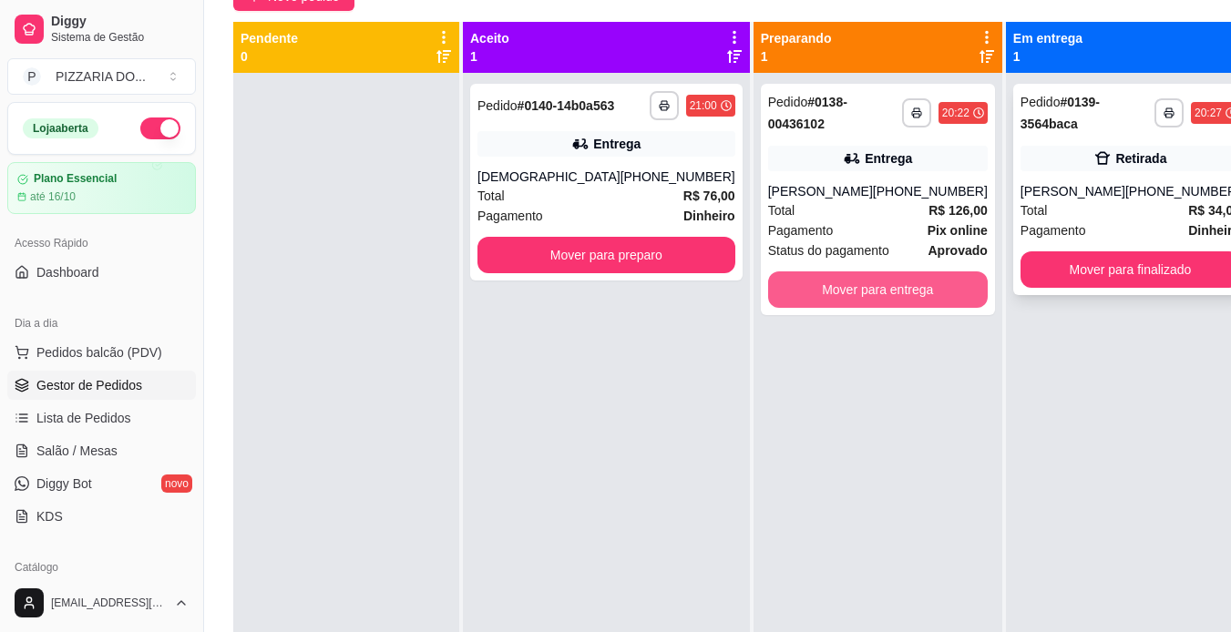
click at [794, 291] on div "**********" at bounding box center [744, 338] width 1023 height 632
click at [794, 291] on button "Mover para entrega" at bounding box center [877, 290] width 213 height 36
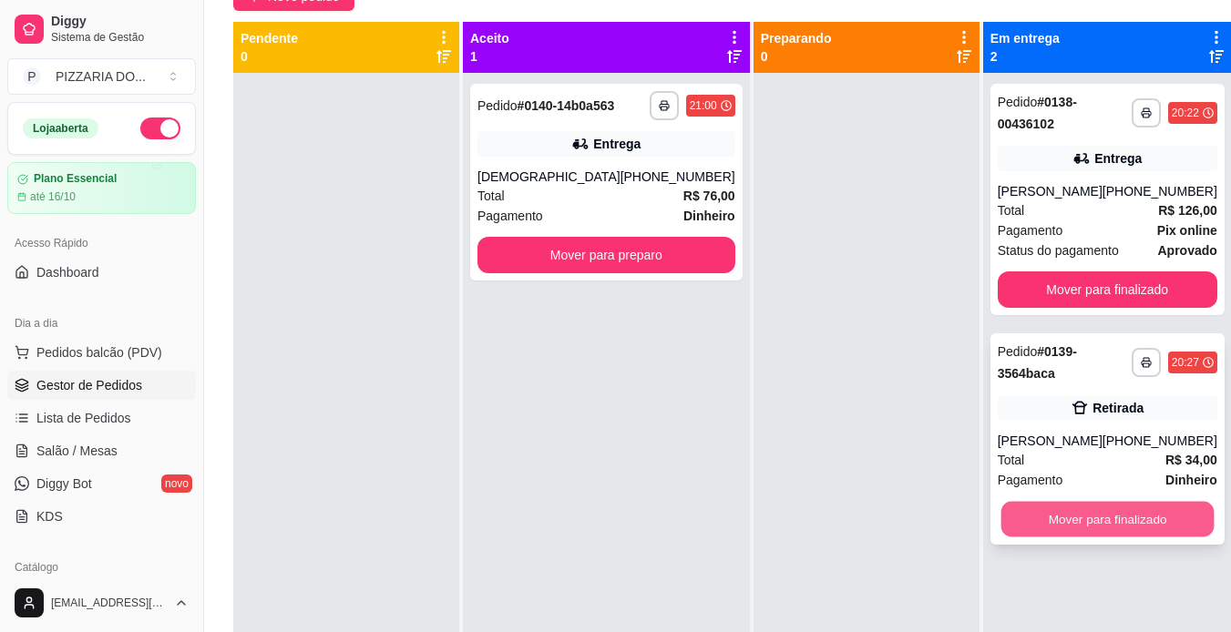
click at [1018, 512] on button "Mover para finalizado" at bounding box center [1106, 520] width 213 height 36
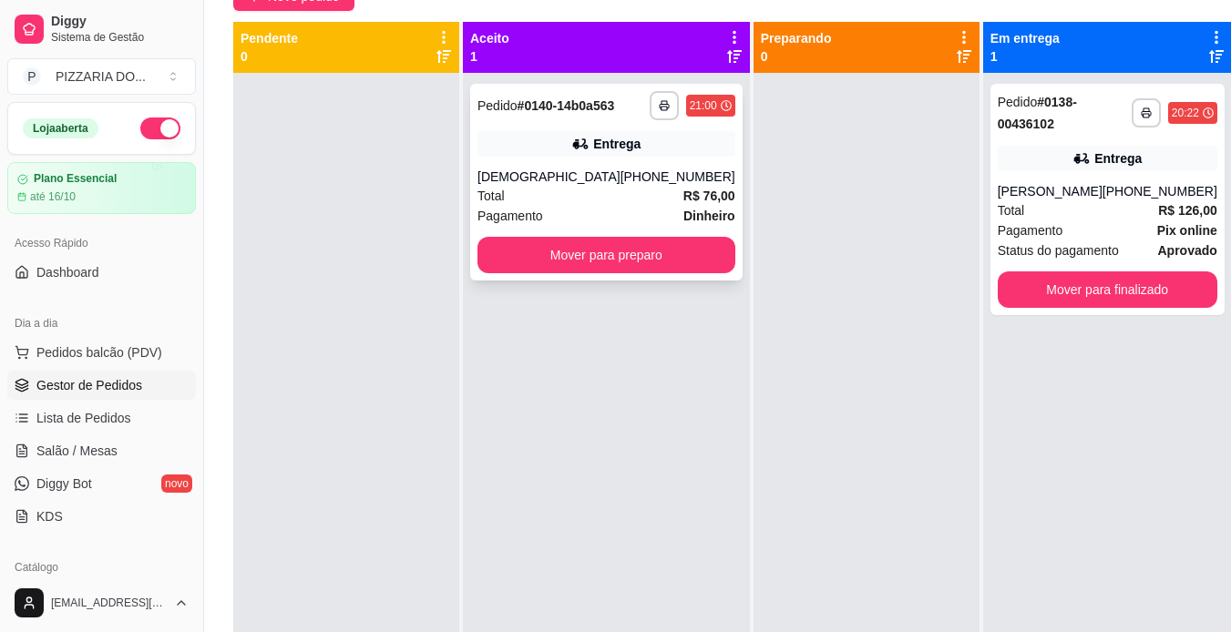
click at [571, 206] on div "Total R$ 76,00" at bounding box center [606, 196] width 258 height 20
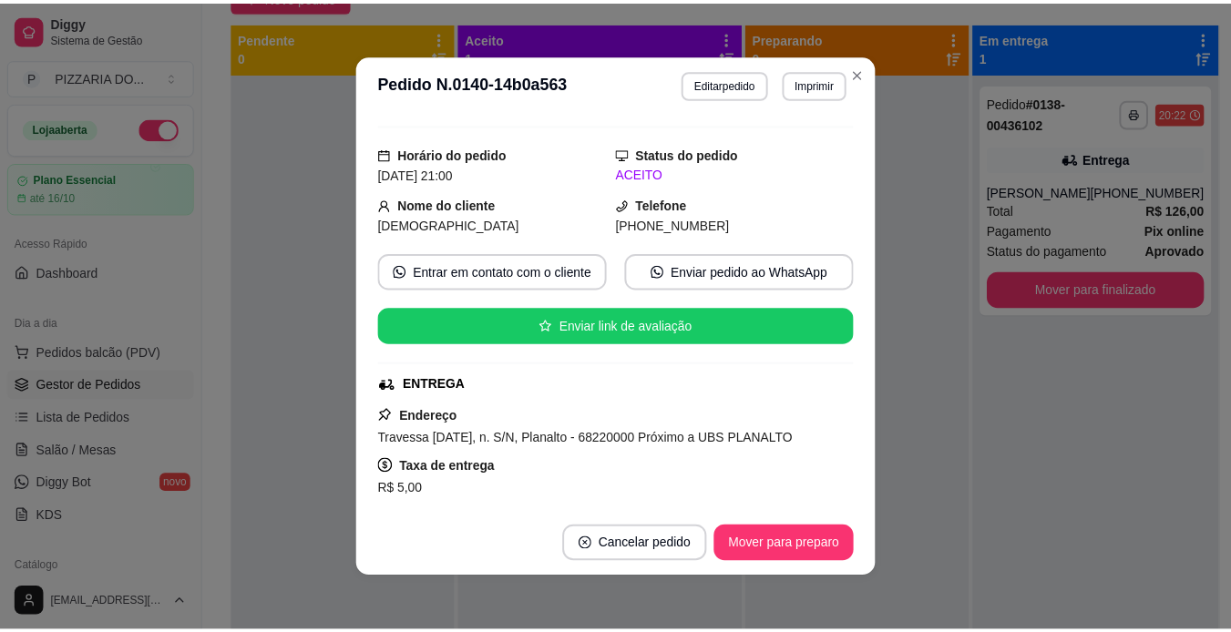
scroll to position [73, 0]
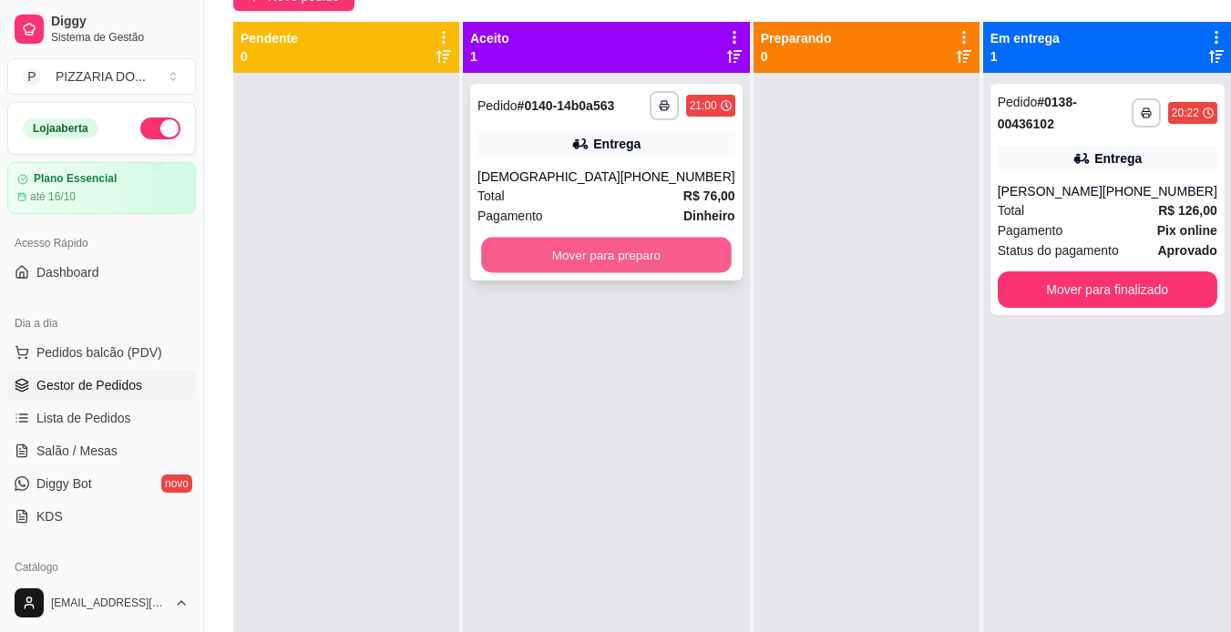
click at [579, 271] on button "Mover para preparo" at bounding box center [606, 256] width 250 height 36
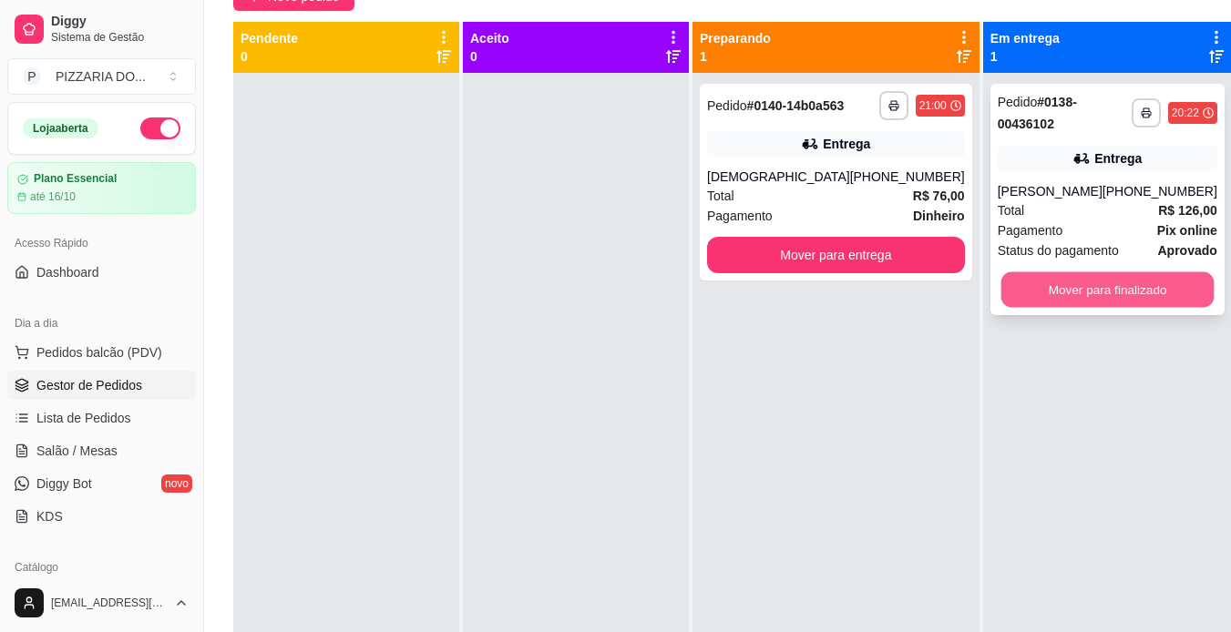
click at [1042, 291] on button "Mover para finalizado" at bounding box center [1106, 290] width 213 height 36
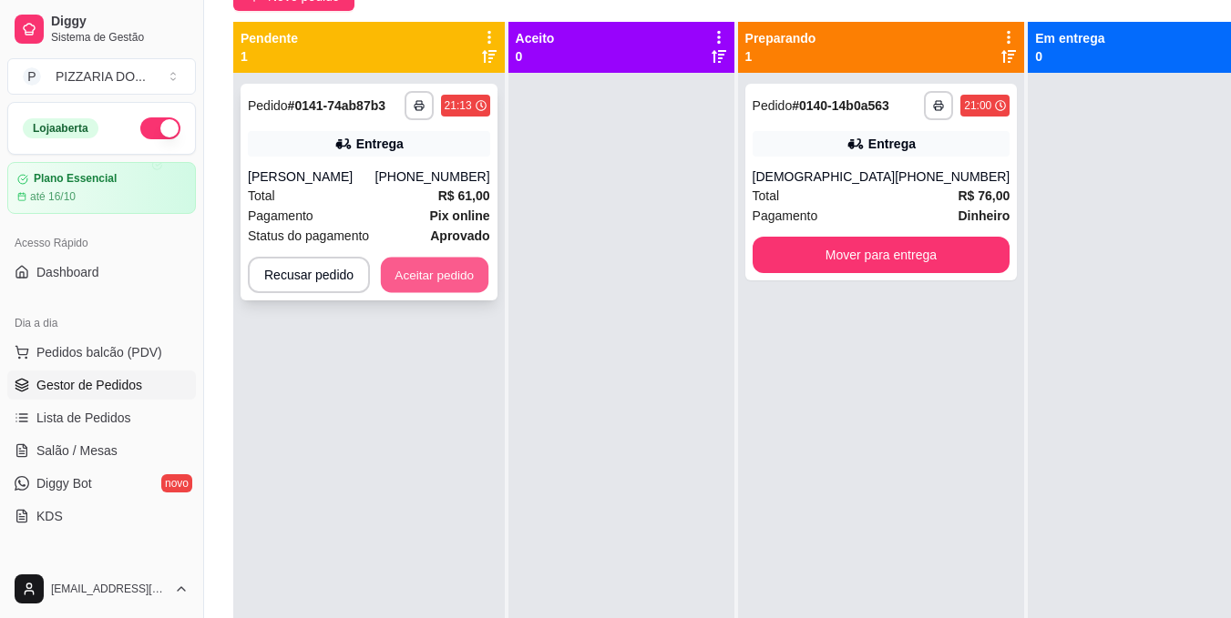
click at [416, 277] on button "Aceitar pedido" at bounding box center [434, 276] width 107 height 36
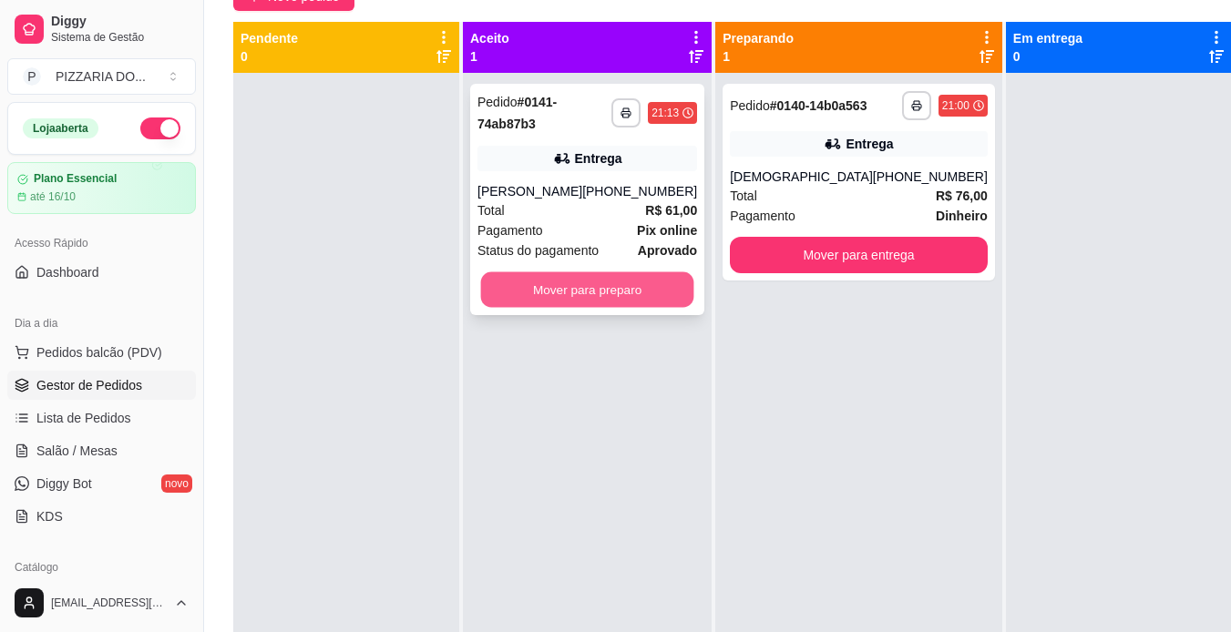
click at [567, 295] on button "Mover para preparo" at bounding box center [587, 290] width 213 height 36
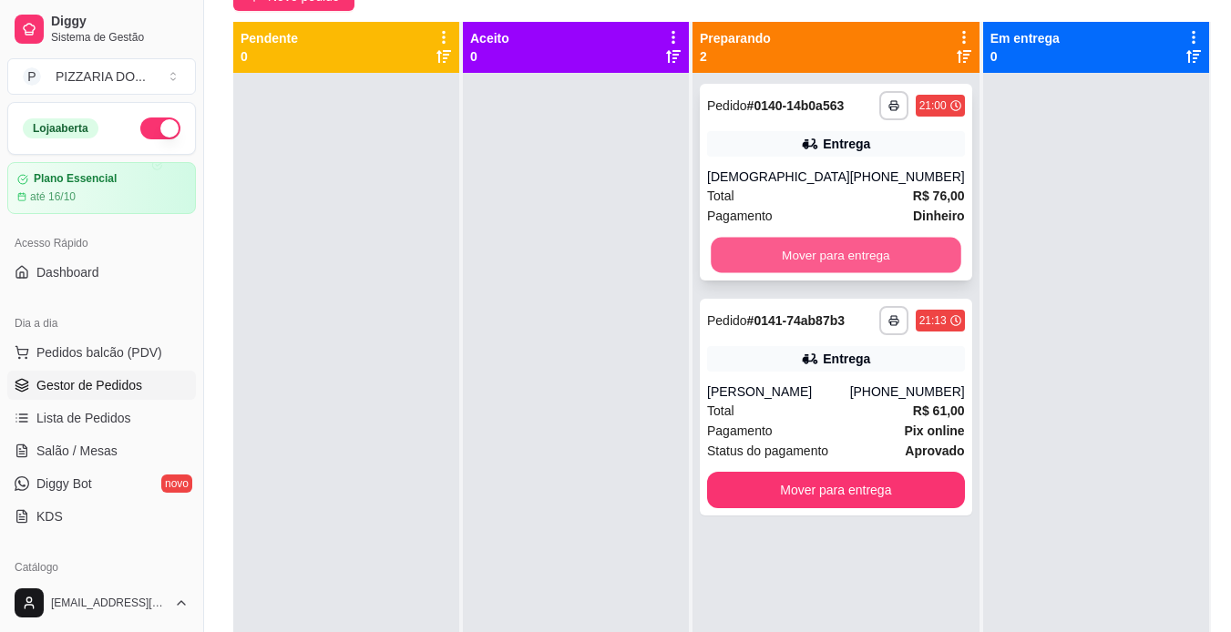
click at [875, 264] on button "Mover para entrega" at bounding box center [835, 256] width 250 height 36
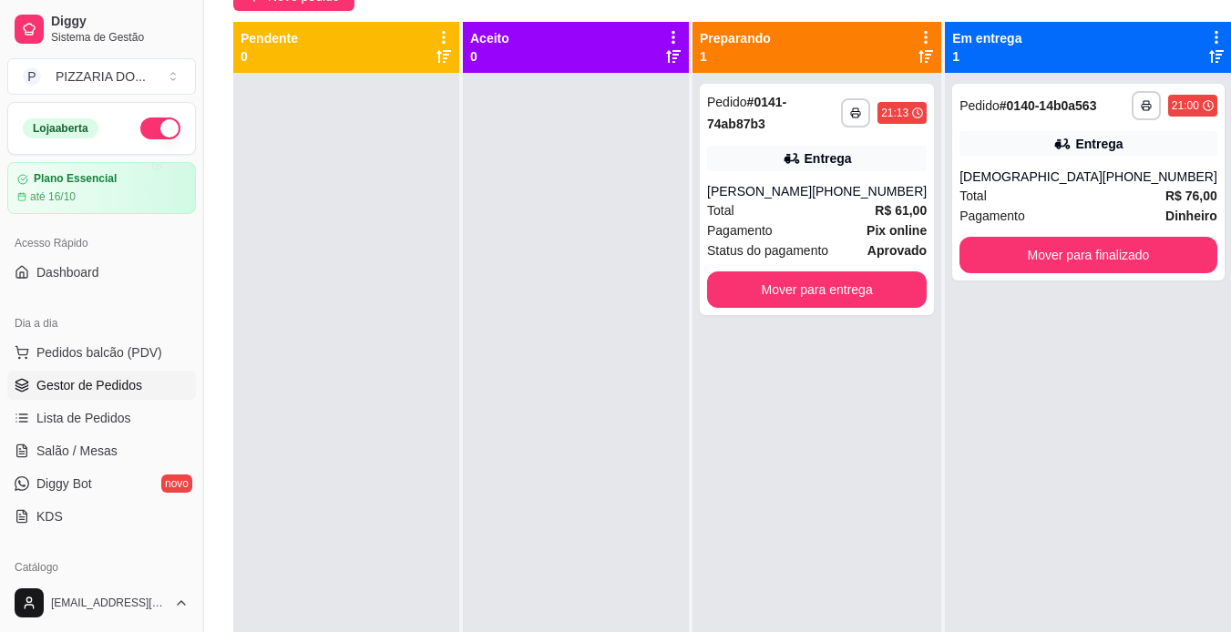
click at [1089, 439] on div "**********" at bounding box center [1088, 389] width 287 height 632
click at [837, 297] on button "Mover para entrega" at bounding box center [816, 290] width 213 height 36
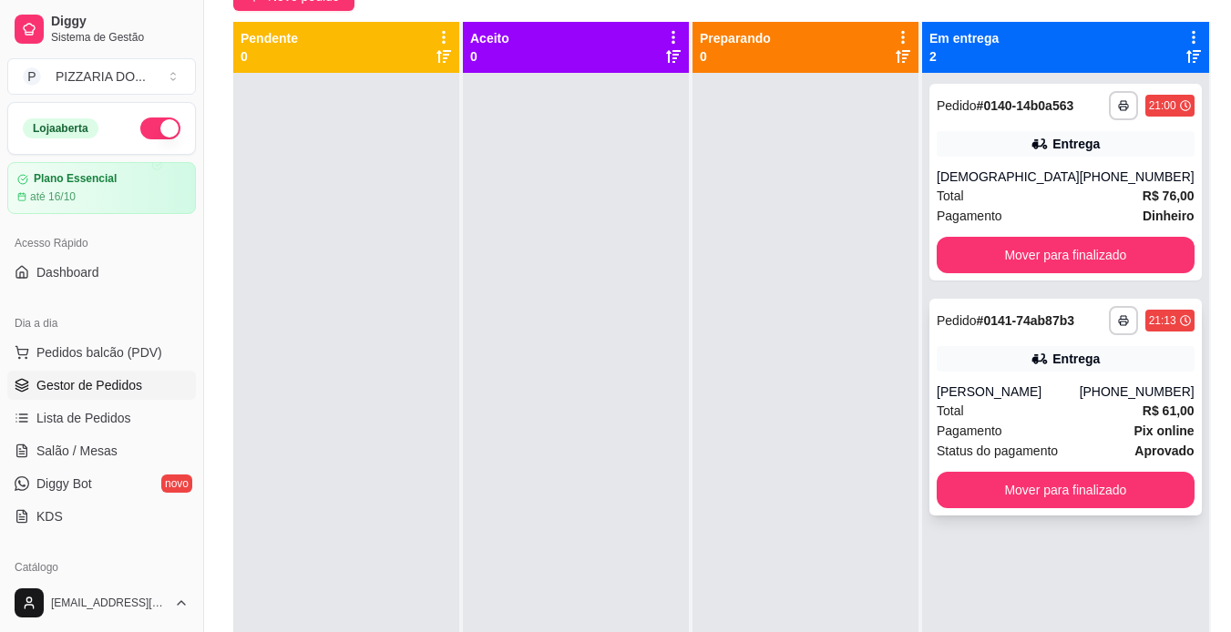
click at [1063, 441] on div "Pagamento Pix online" at bounding box center [1065, 431] width 258 height 20
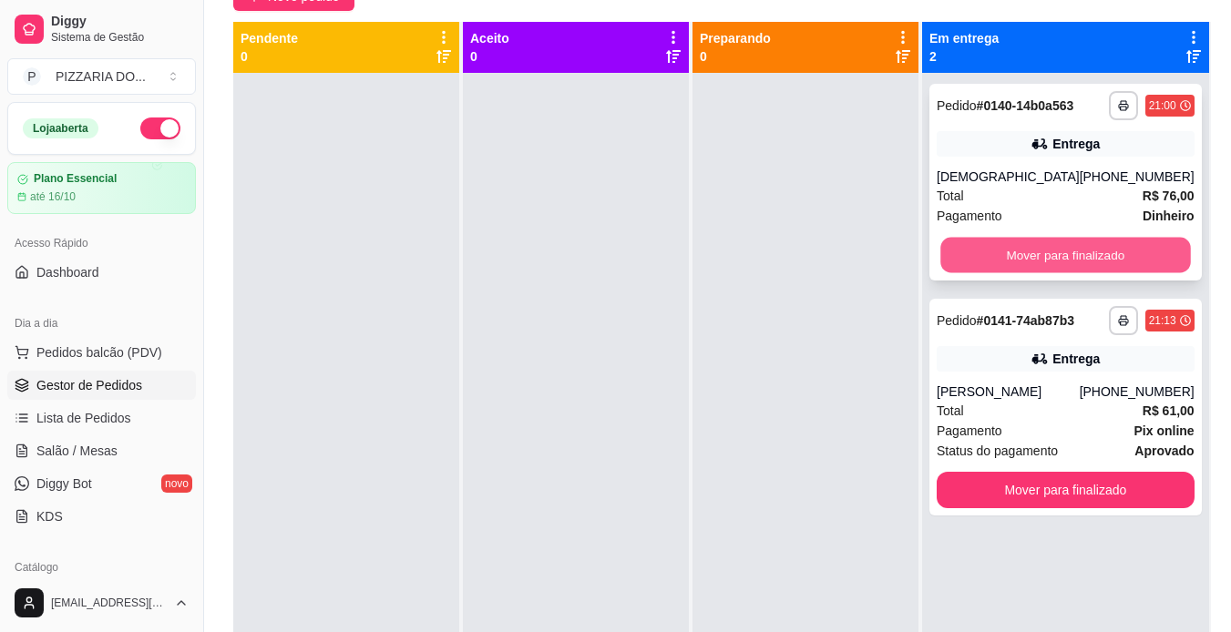
click at [1038, 267] on button "Mover para finalizado" at bounding box center [1065, 256] width 250 height 36
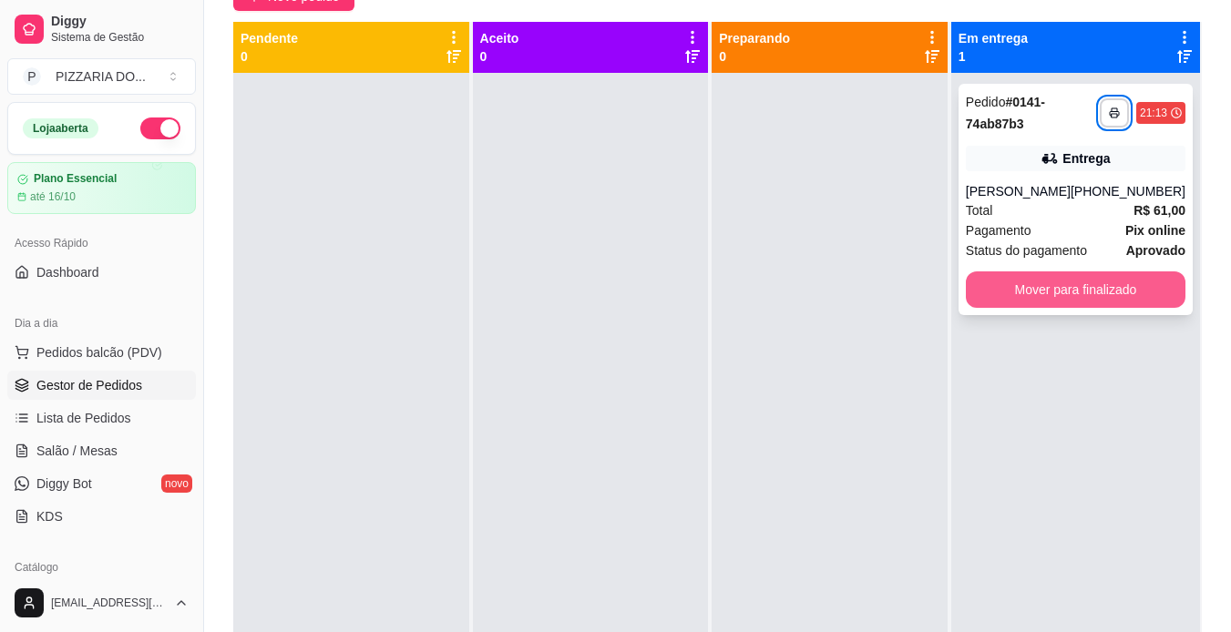
click at [1038, 286] on button "Mover para finalizado" at bounding box center [1076, 289] width 220 height 36
